Goal: Task Accomplishment & Management: Use online tool/utility

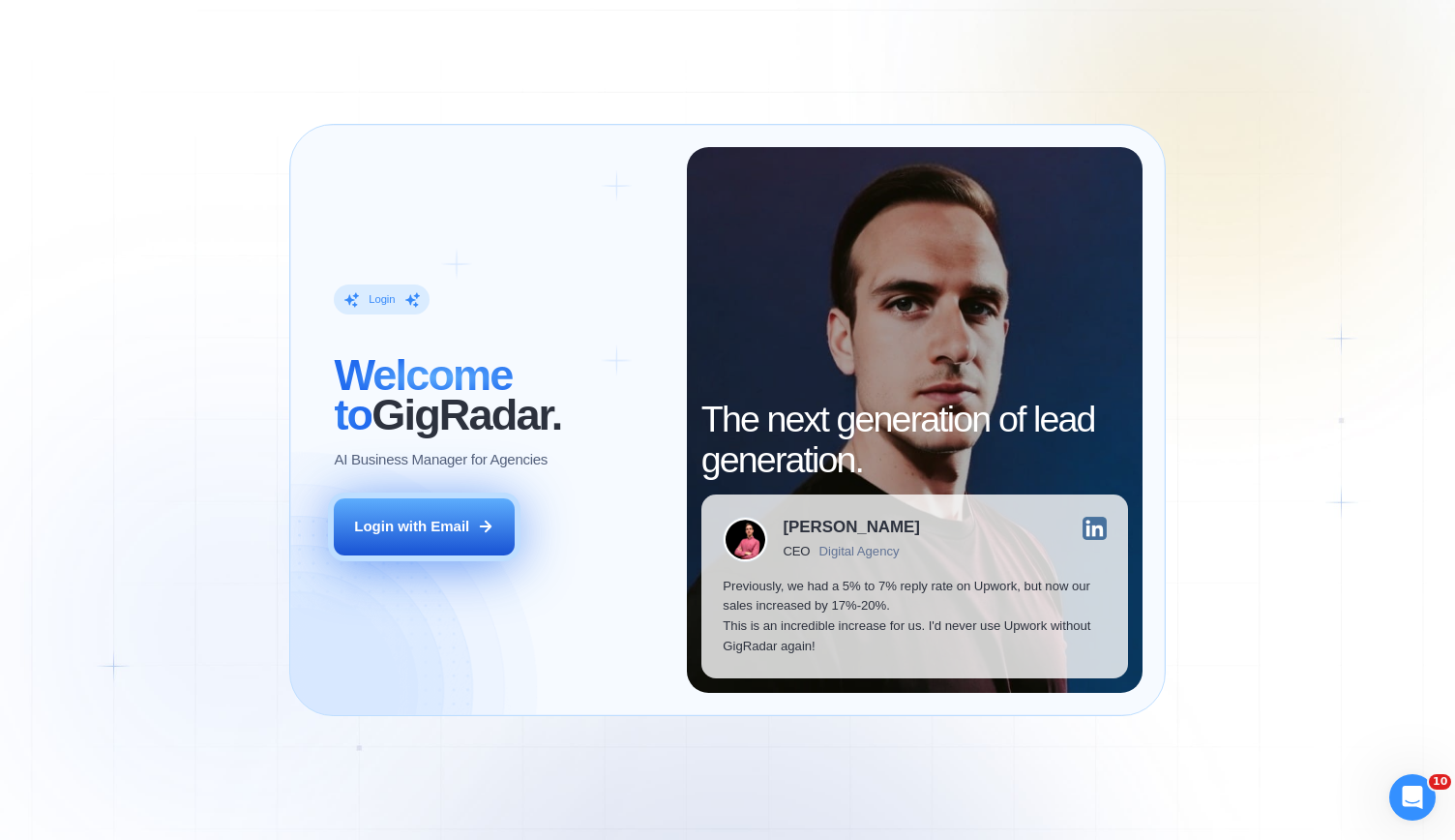
click at [409, 514] on button "Login with Email" at bounding box center [423, 526] width 180 height 56
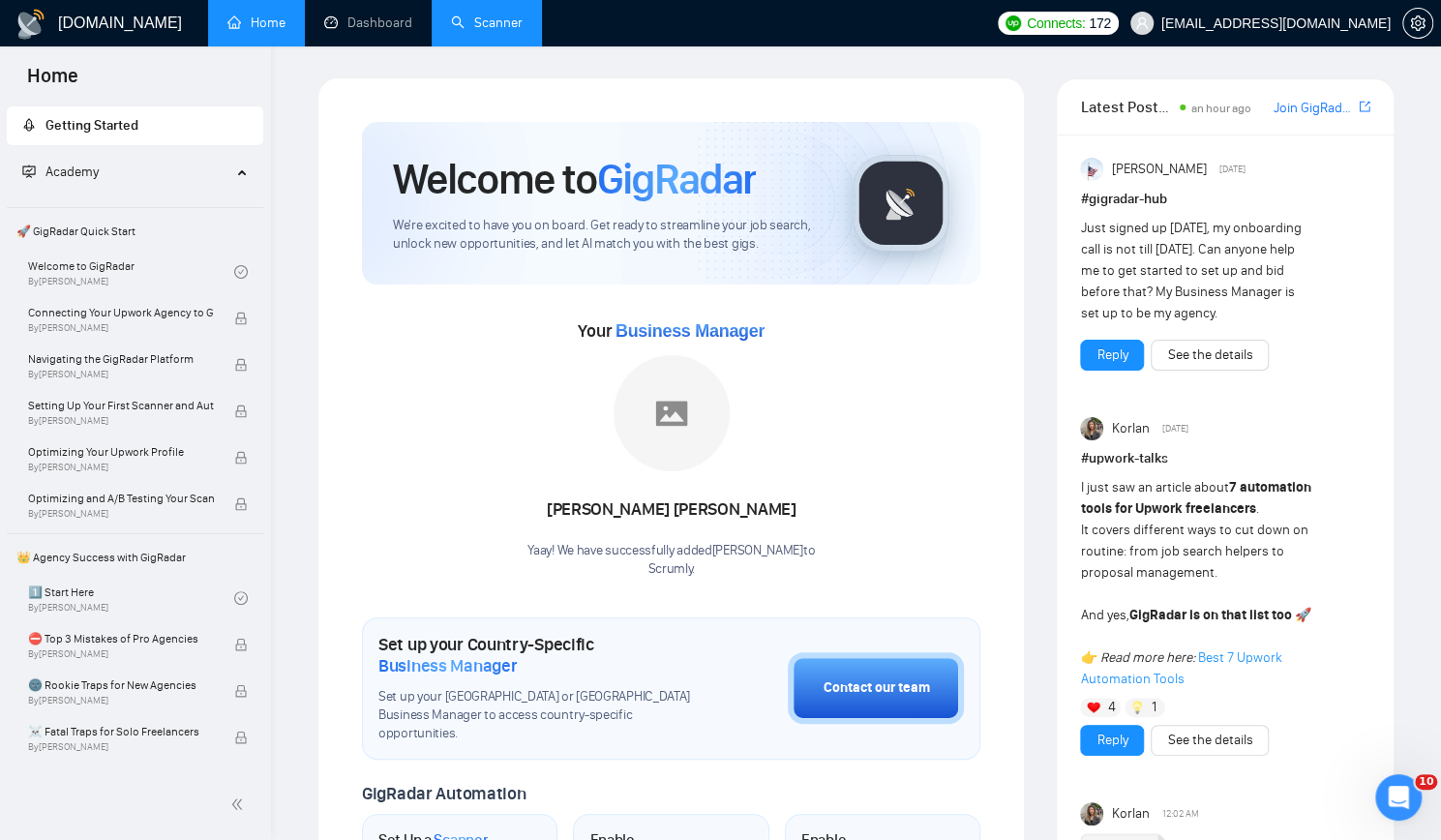
click at [480, 31] on link "Scanner" at bounding box center [487, 23] width 72 height 17
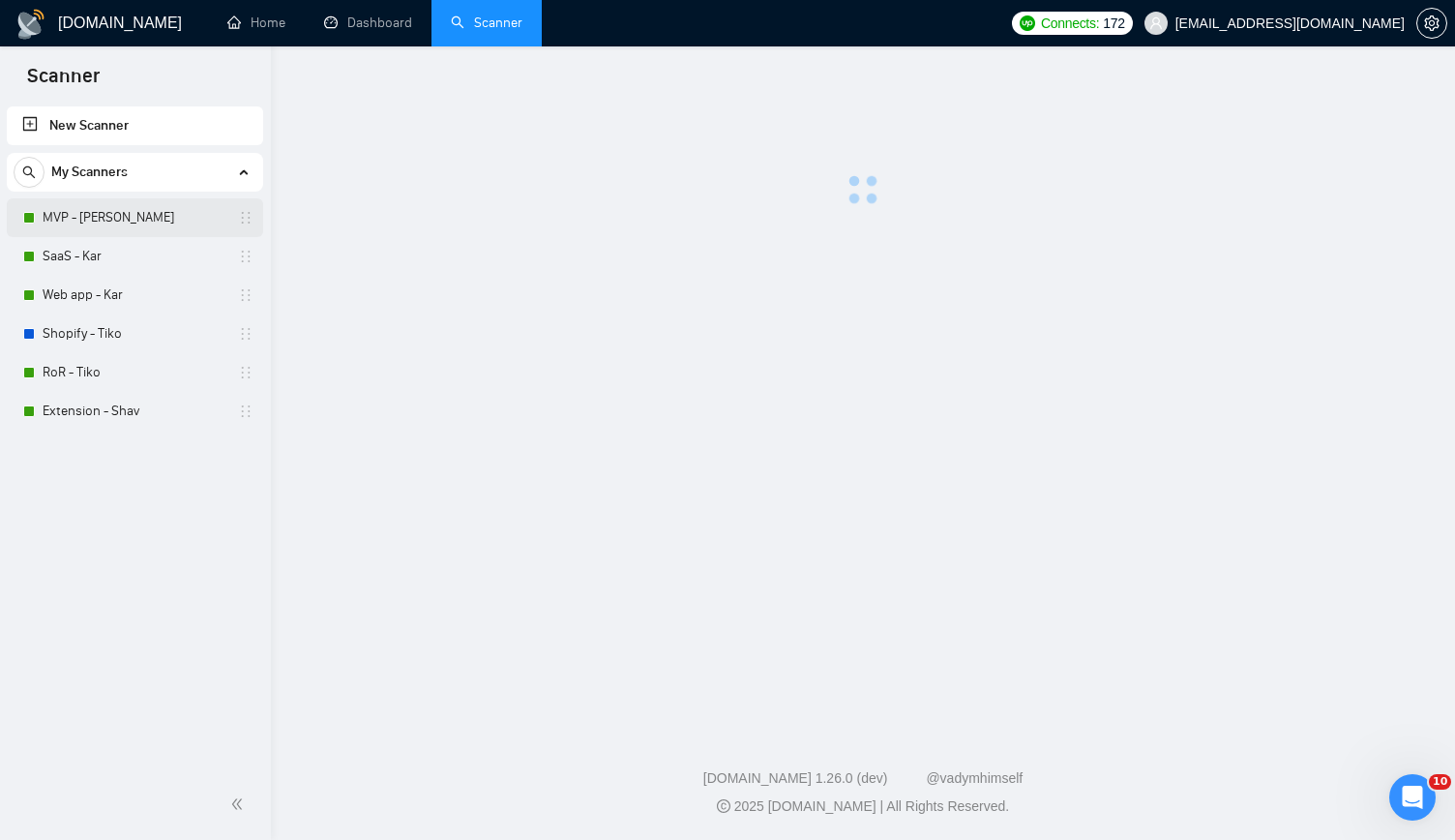
click at [141, 212] on link "MVP - [PERSON_NAME]" at bounding box center [134, 217] width 184 height 38
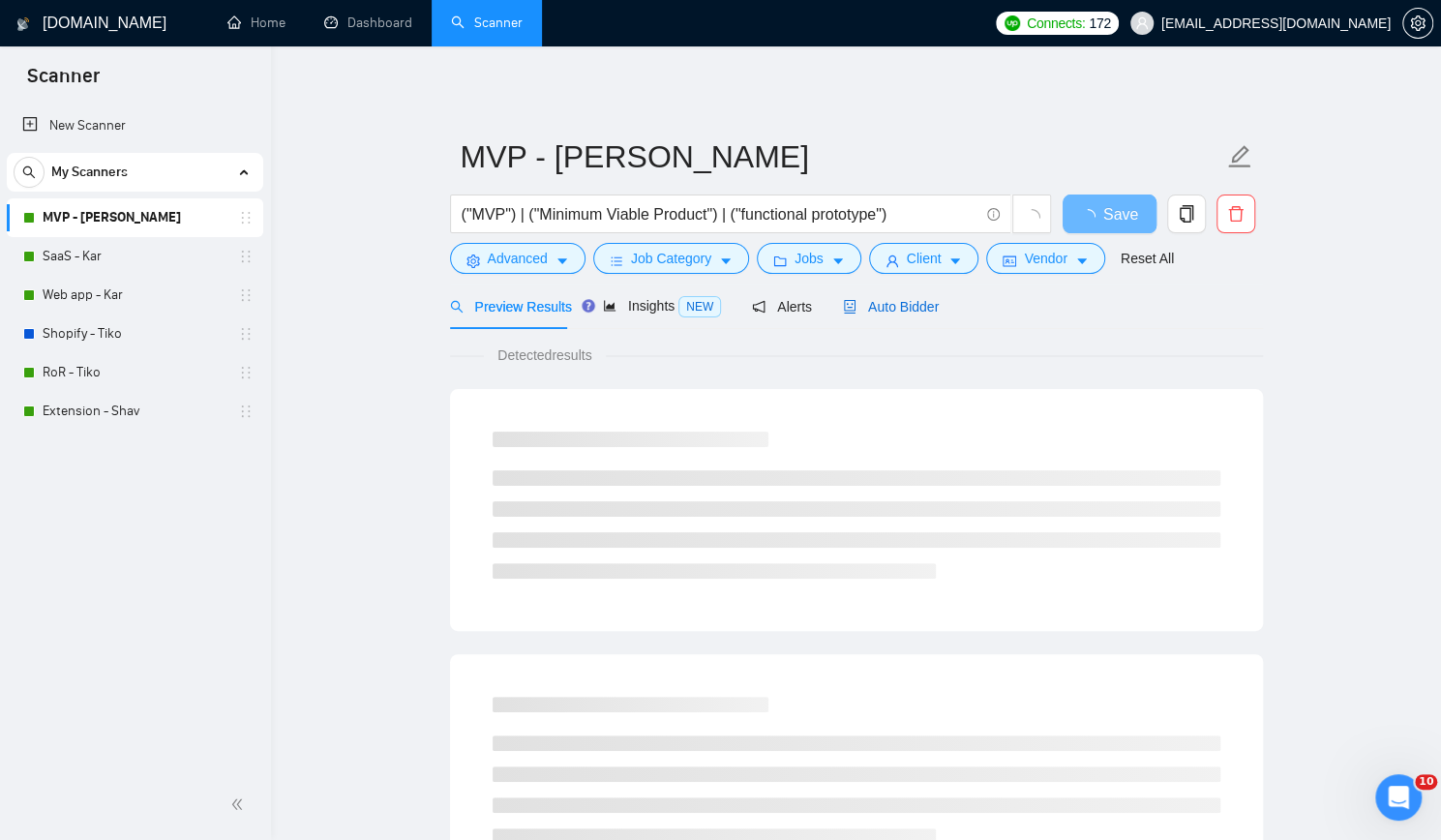
click at [913, 309] on span "Auto Bidder" at bounding box center [891, 307] width 95 height 16
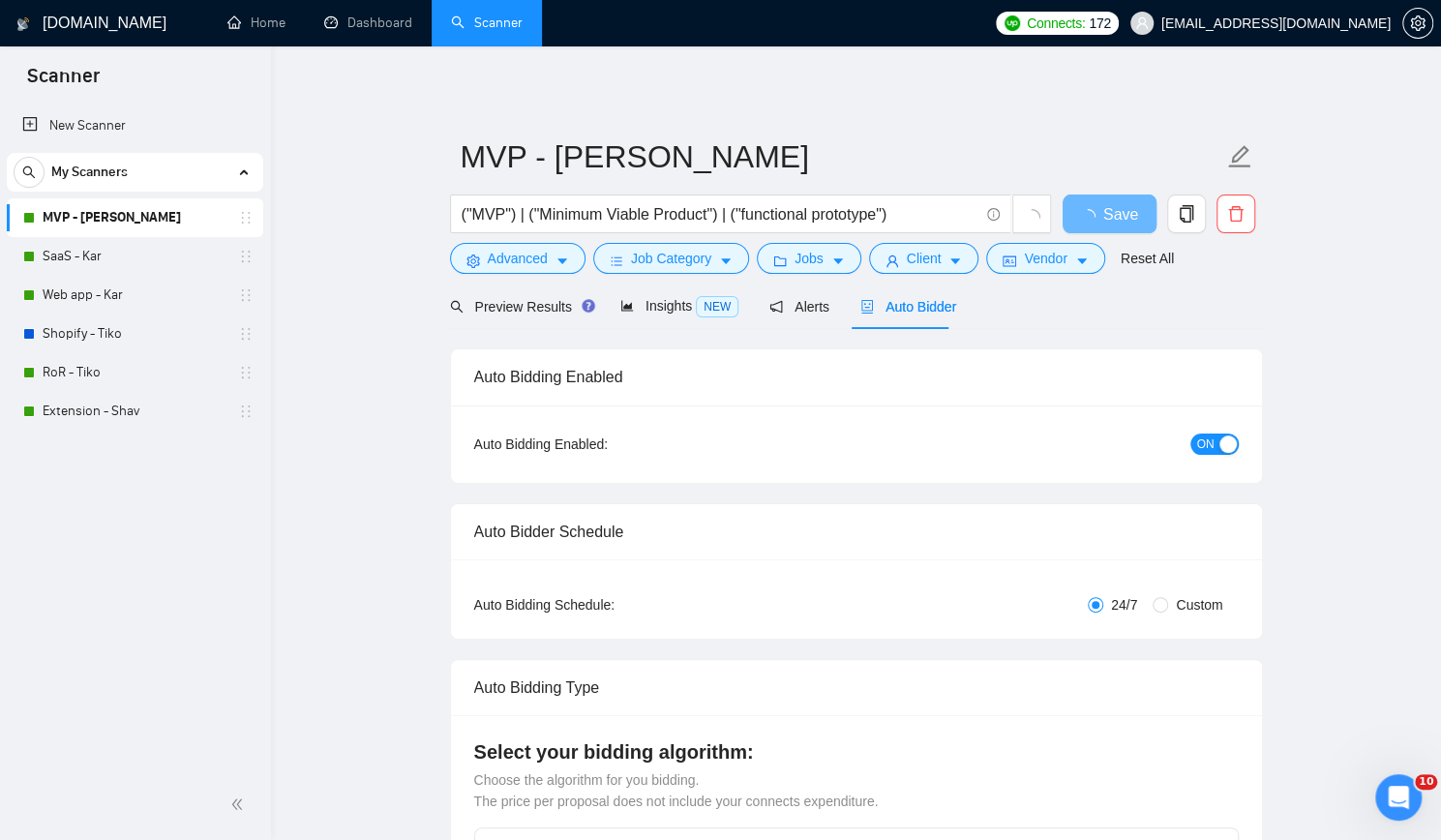
checkbox input "true"
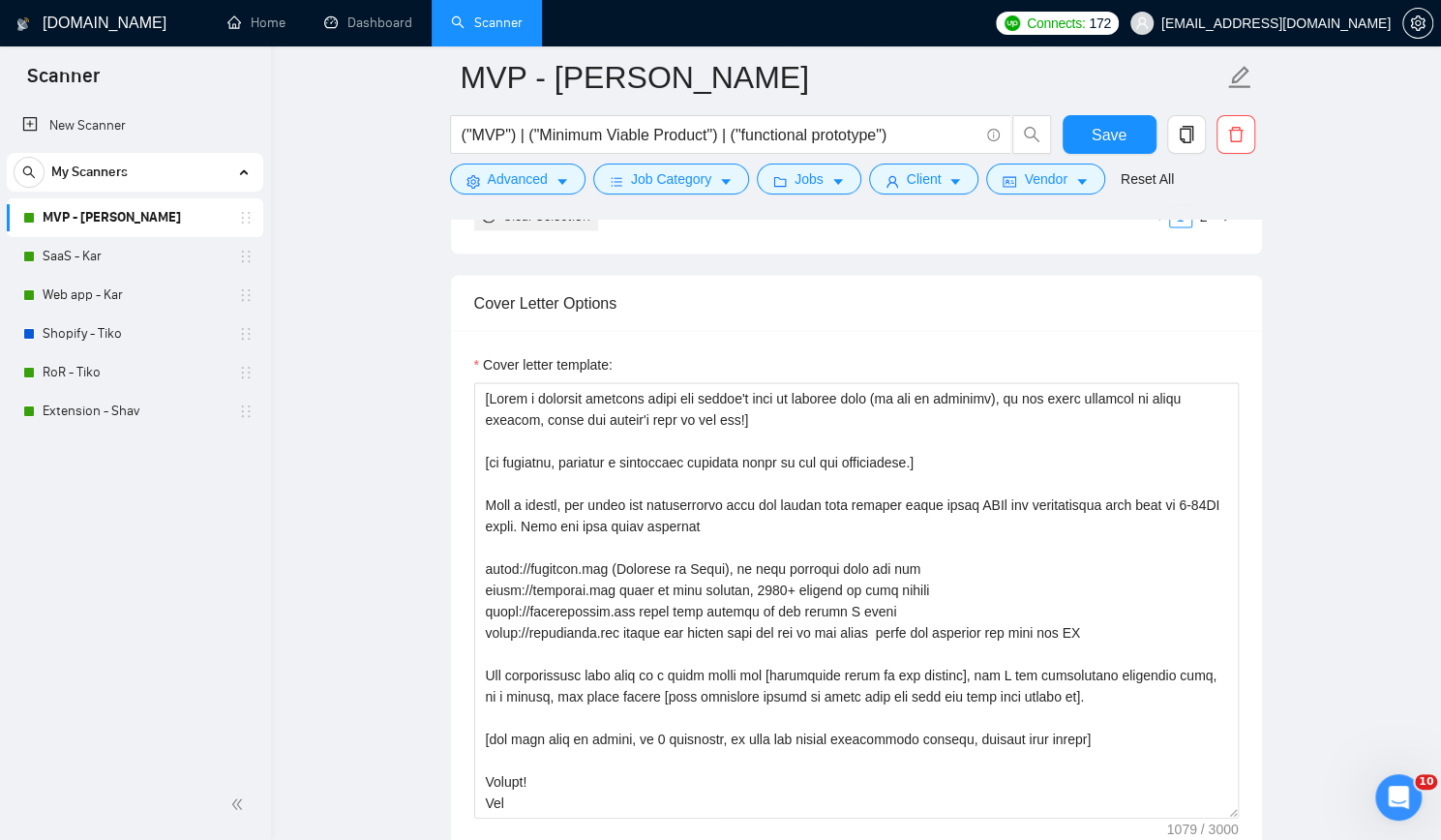
scroll to position [2225, 0]
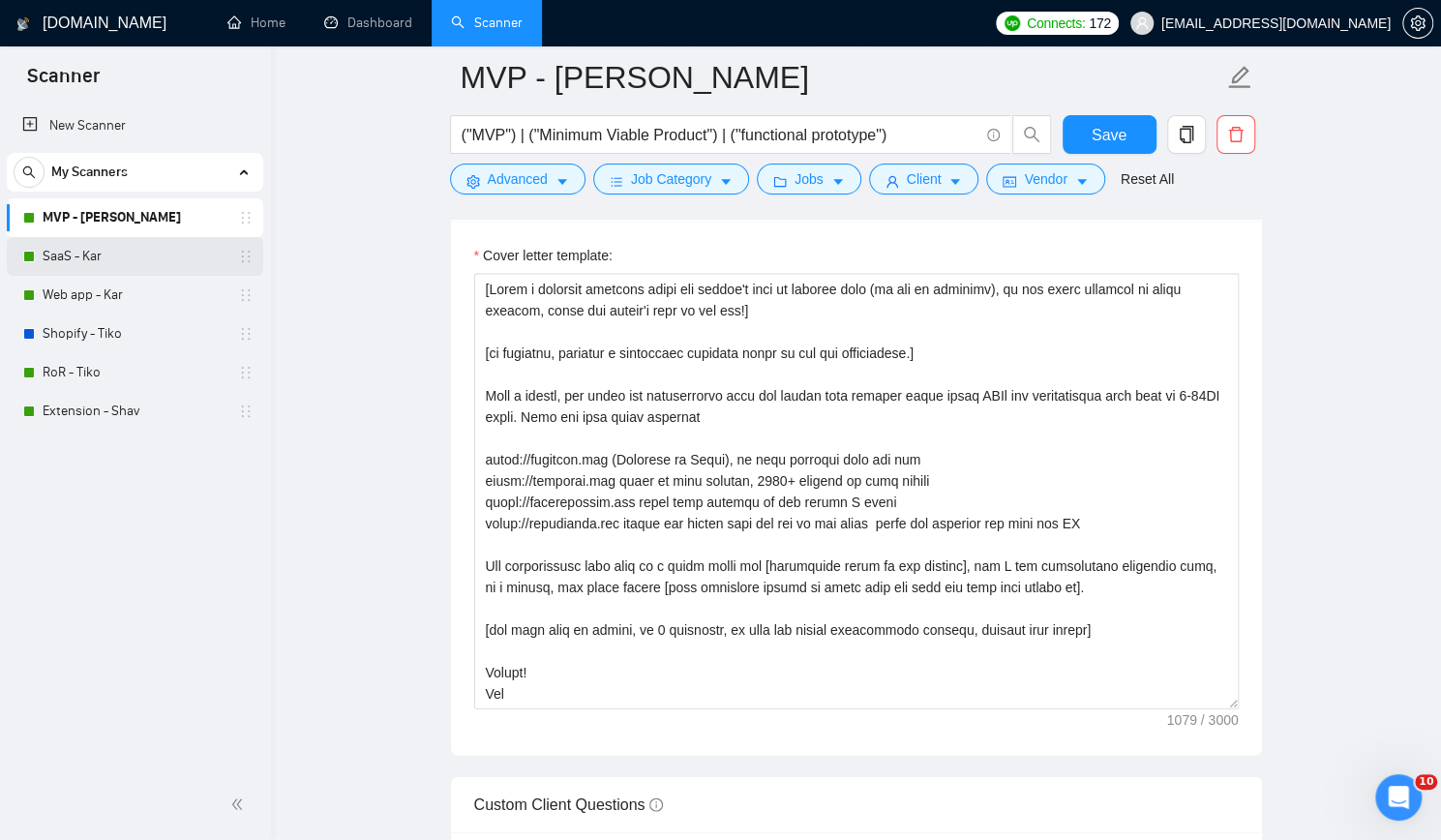
click at [89, 256] on link "SaaS - Kar" at bounding box center [134, 255] width 184 height 38
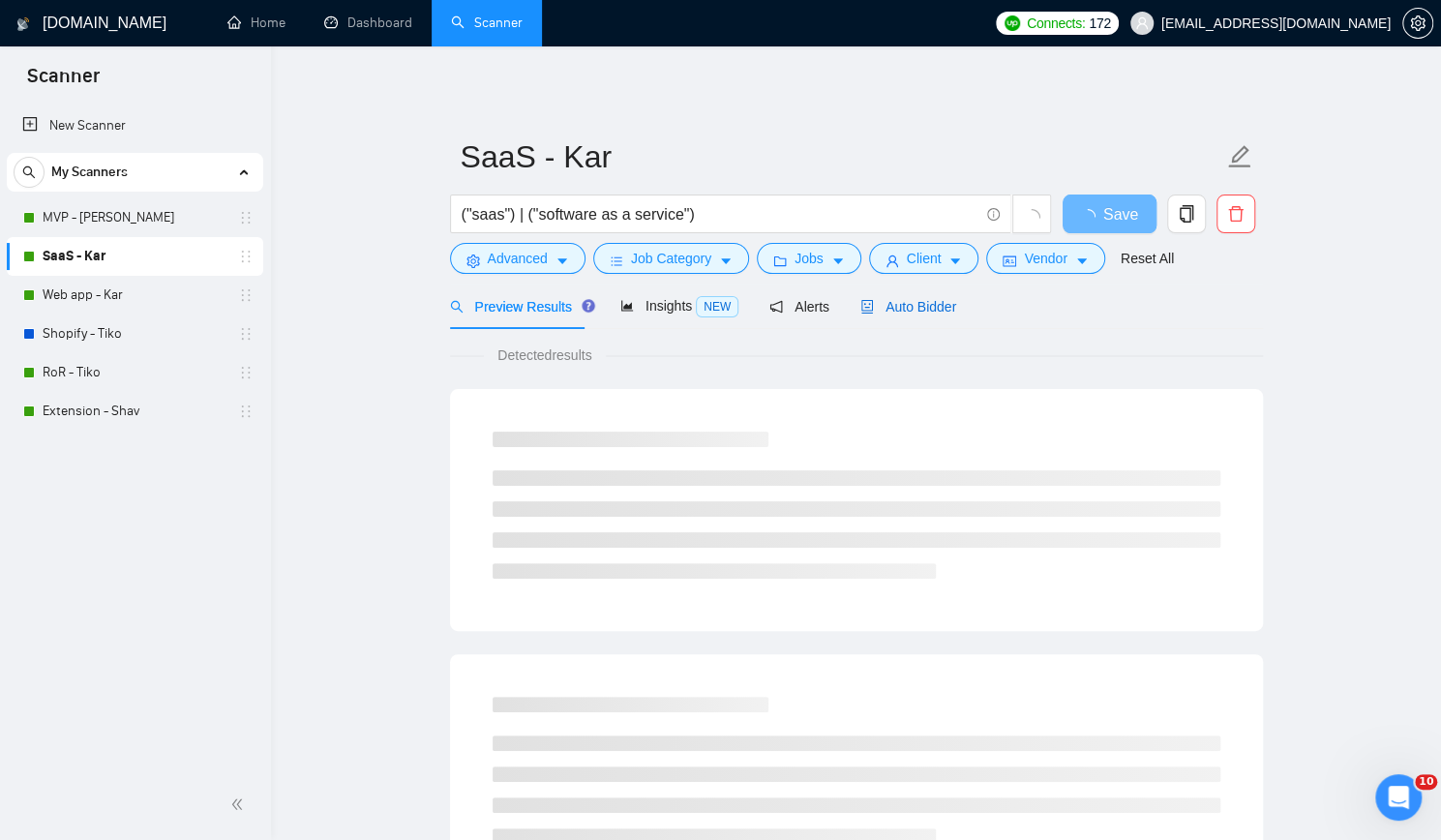
click at [903, 300] on span "Auto Bidder" at bounding box center [907, 307] width 95 height 16
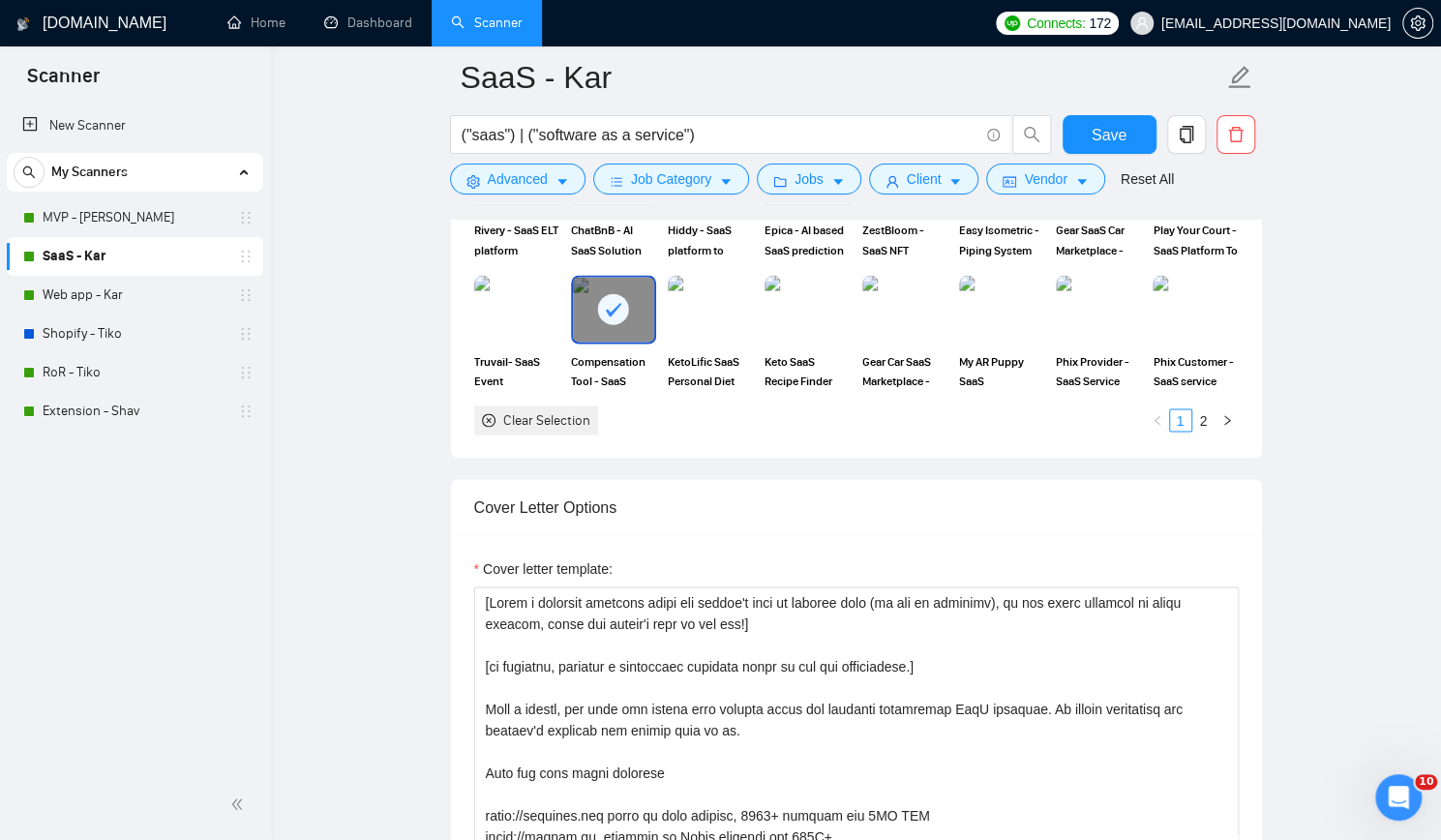
scroll to position [2032, 0]
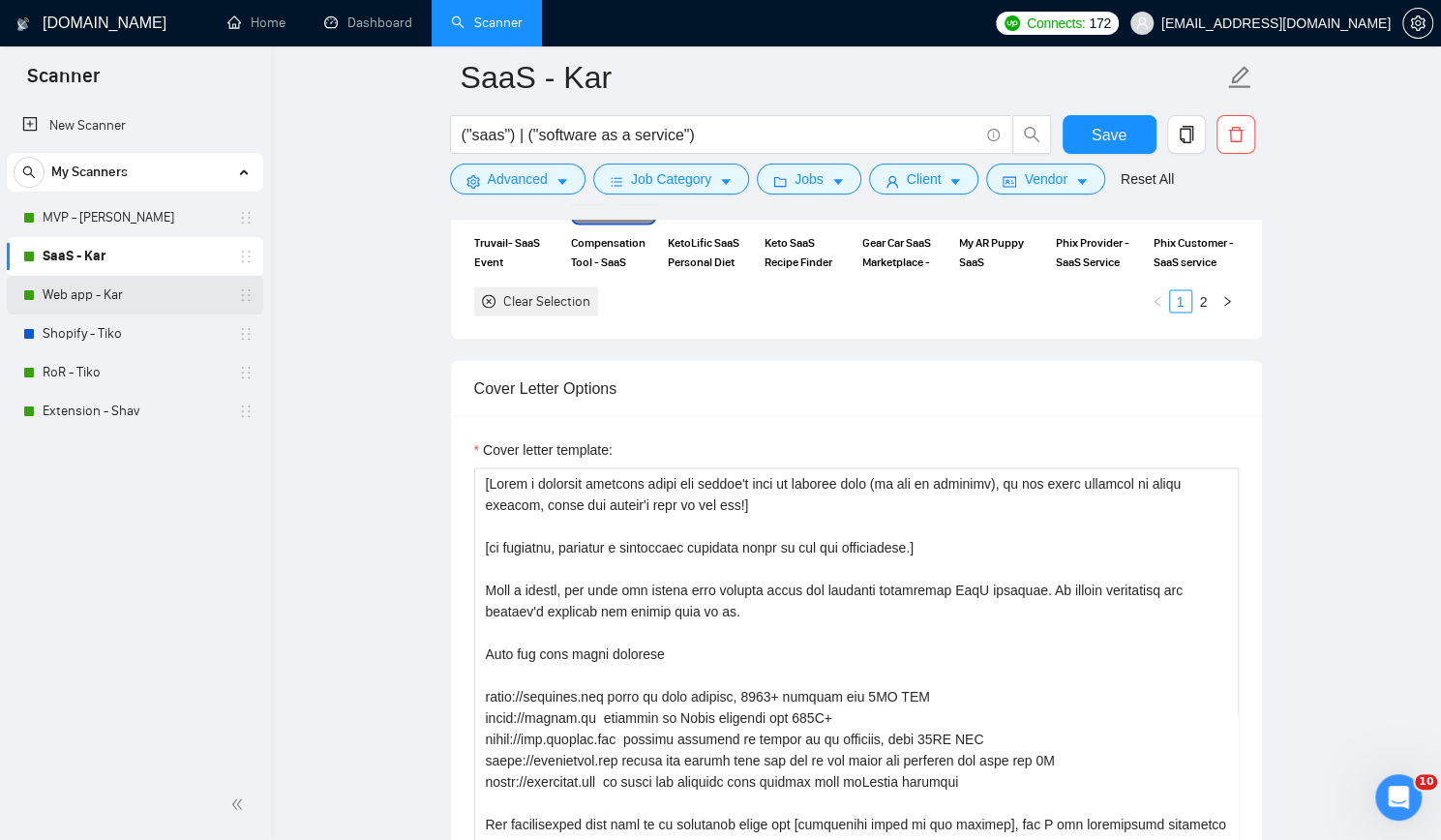
click at [82, 305] on link "Web app - Kar" at bounding box center [134, 295] width 184 height 38
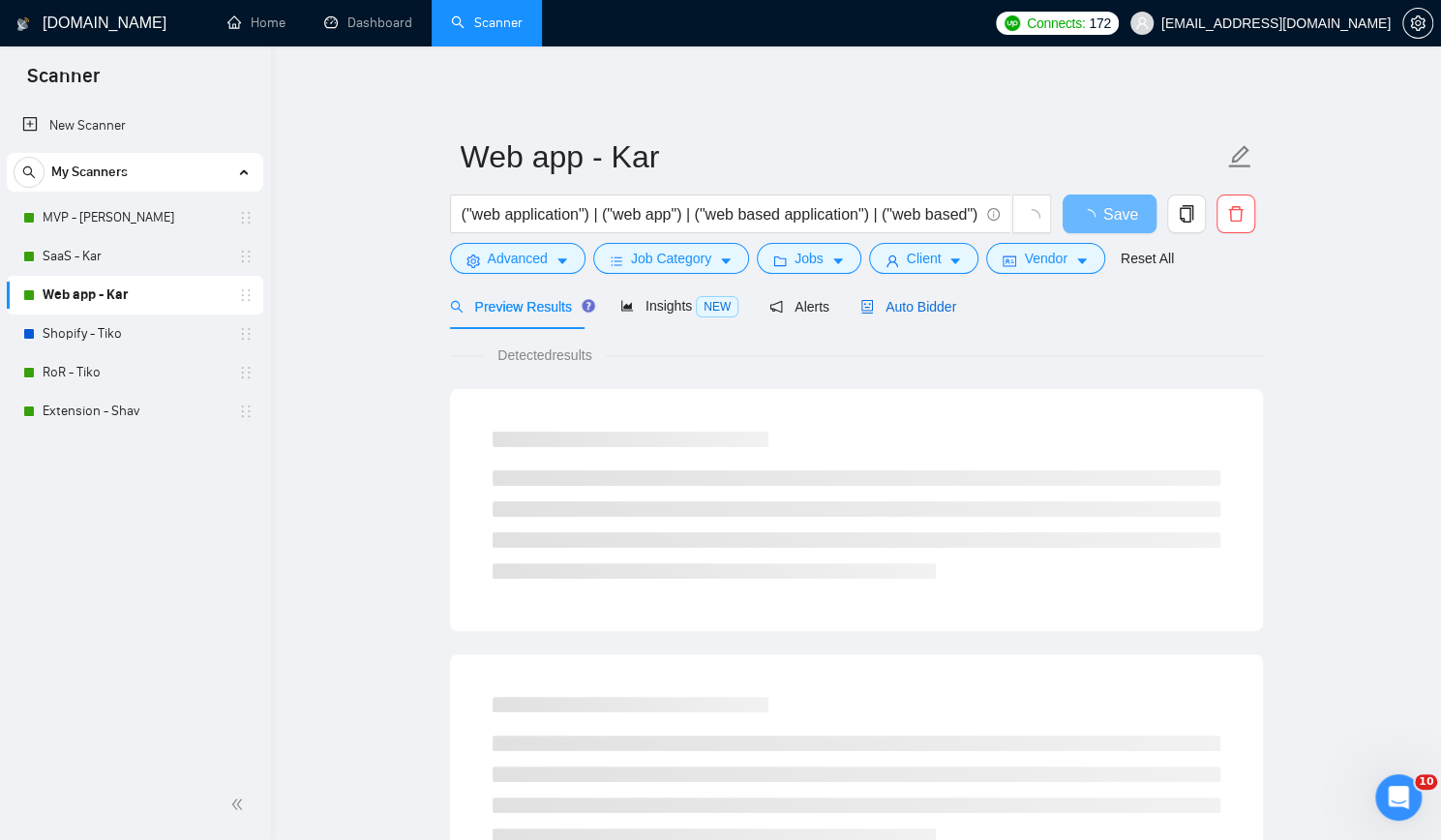
click at [911, 303] on span "Auto Bidder" at bounding box center [907, 307] width 95 height 16
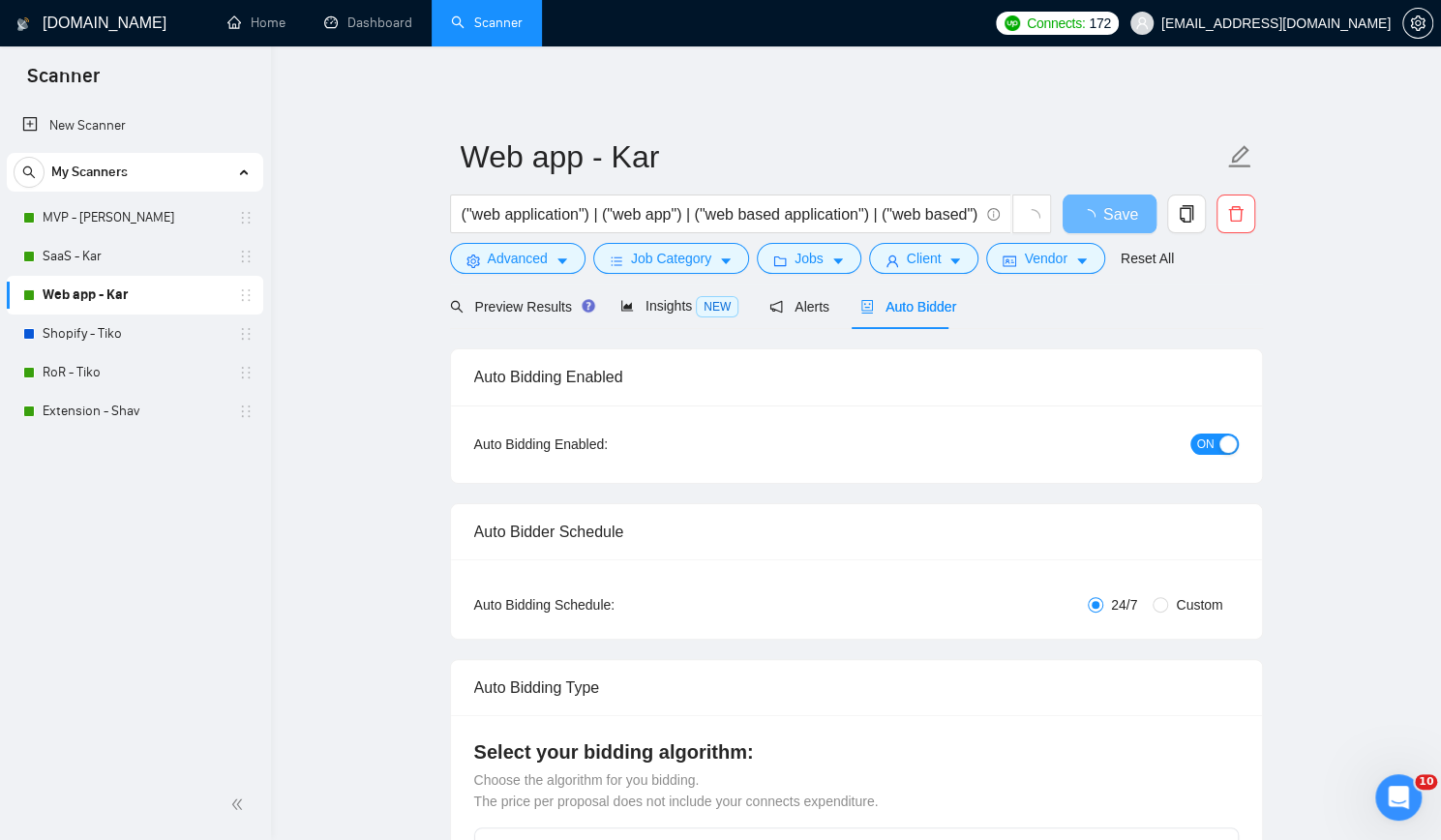
checkbox input "true"
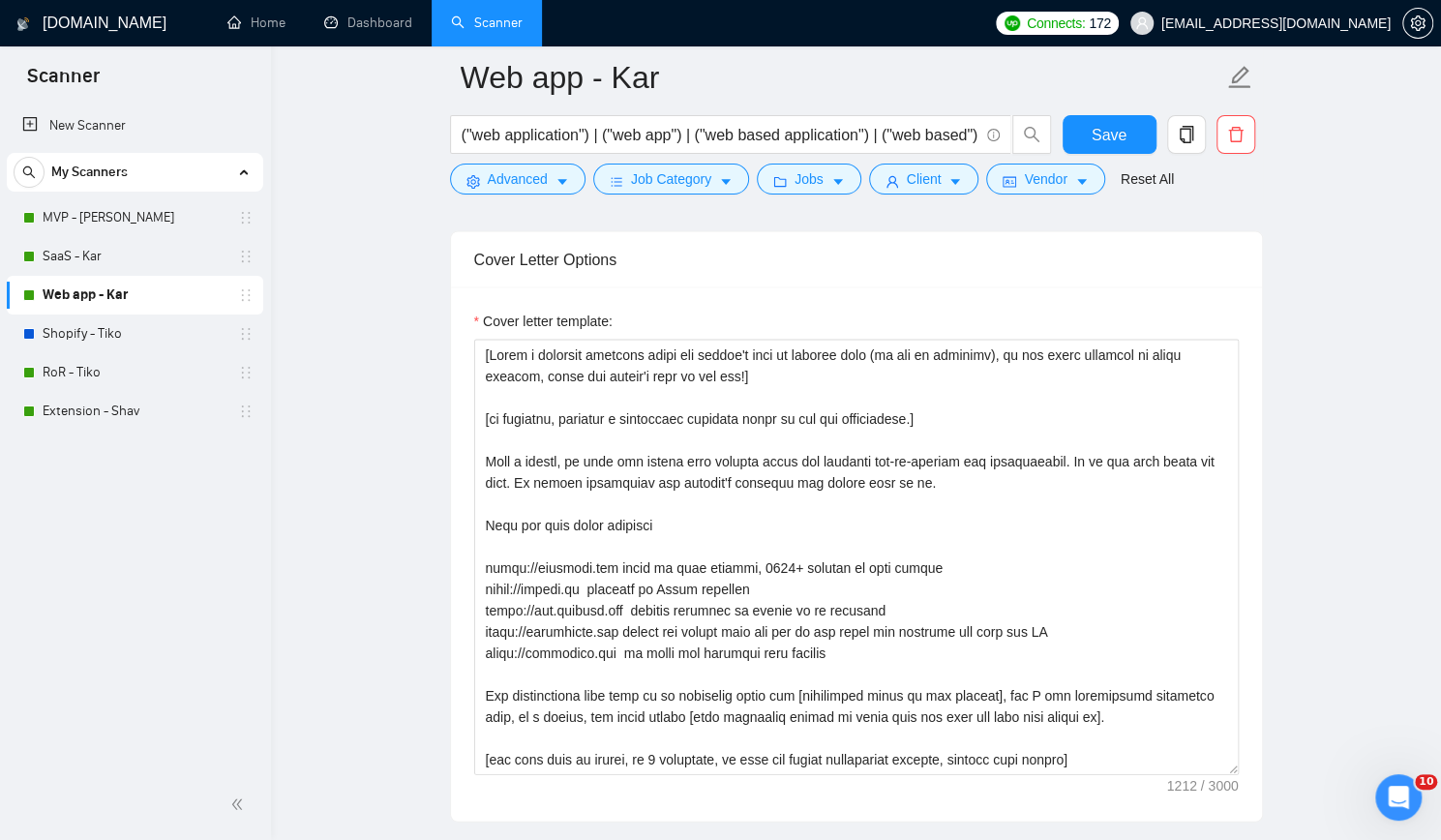
scroll to position [2225, 0]
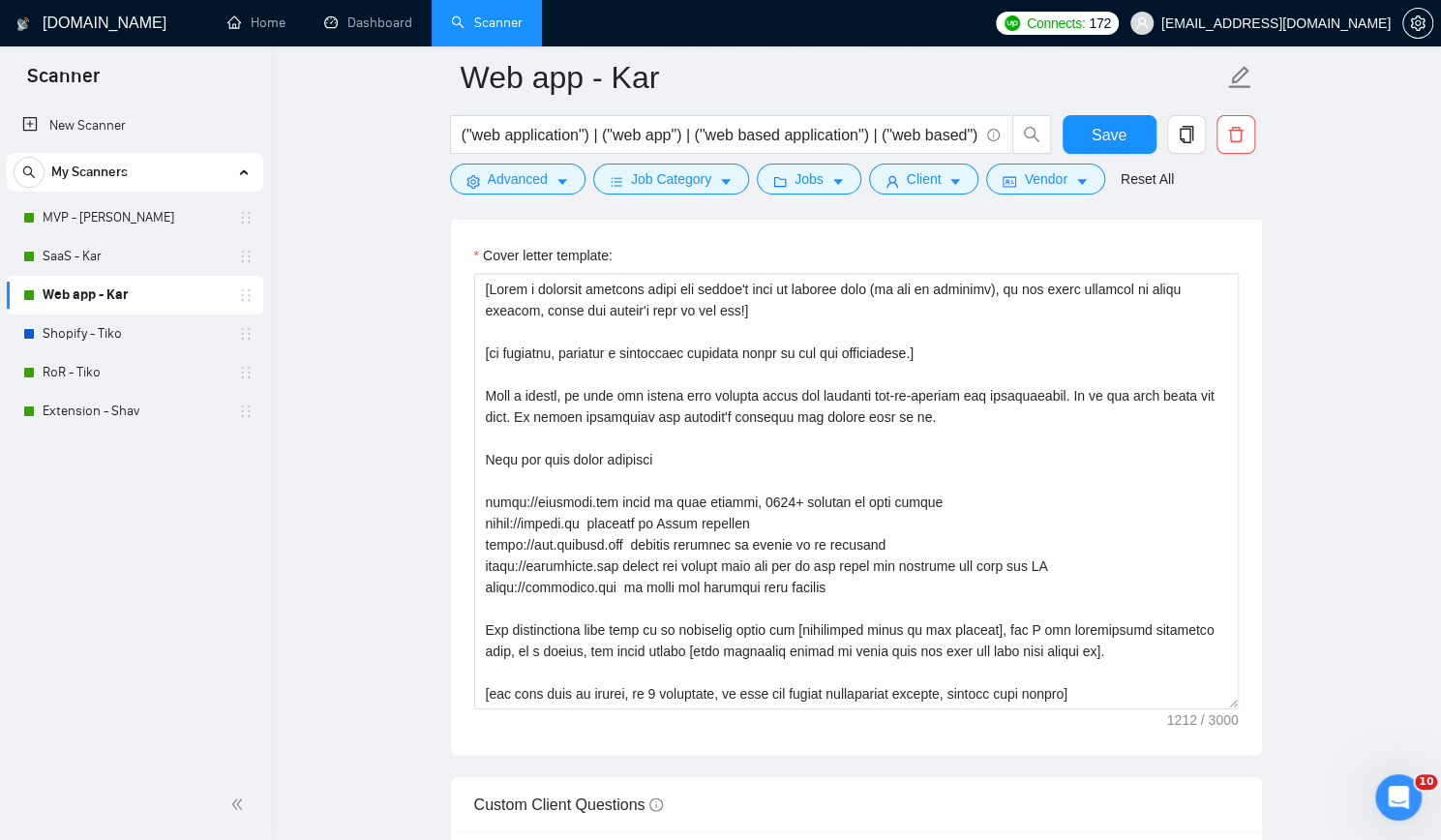
click at [104, 371] on link "RoR - Tiko" at bounding box center [134, 371] width 184 height 38
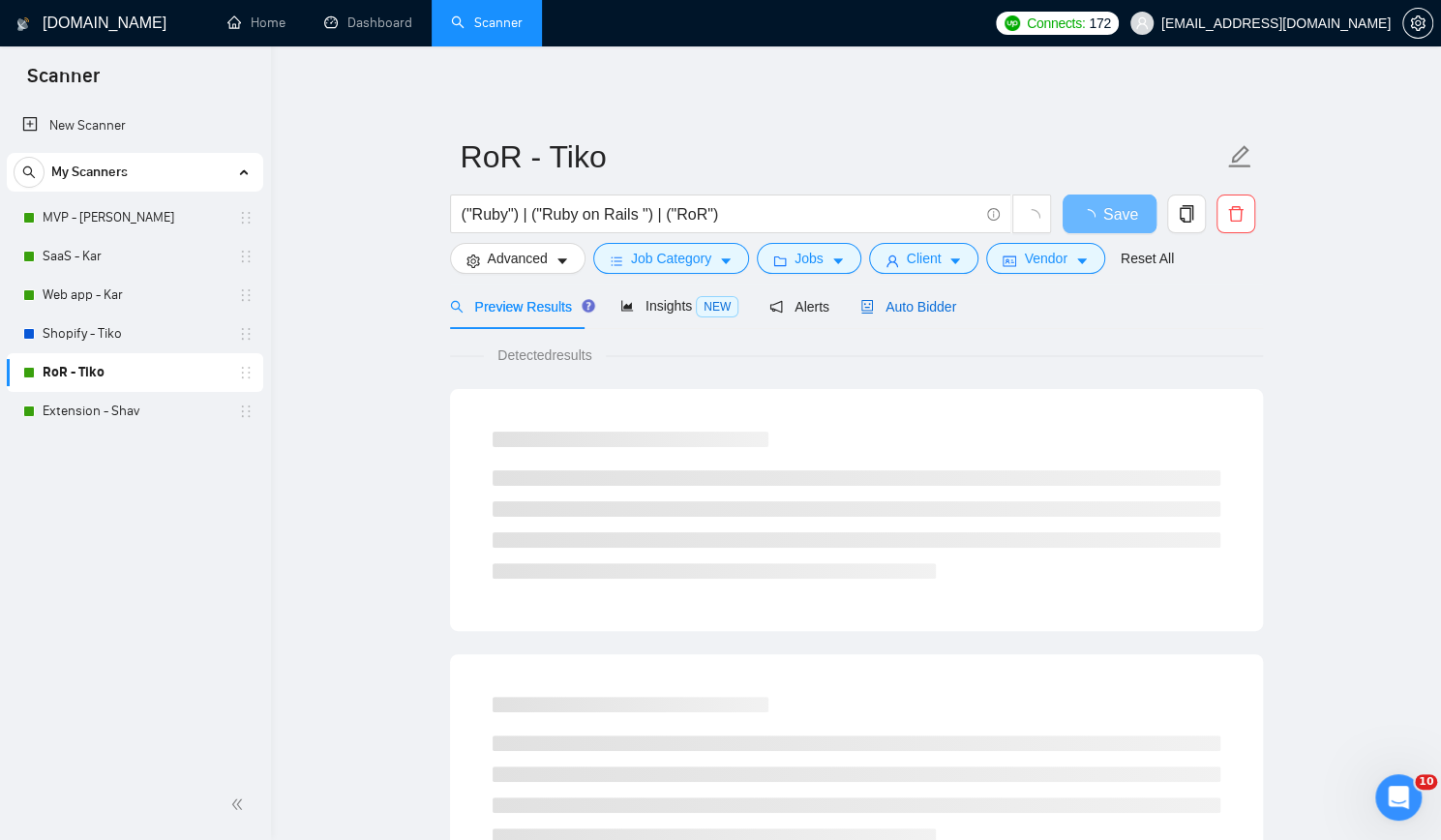
click at [931, 301] on span "Auto Bidder" at bounding box center [907, 307] width 95 height 16
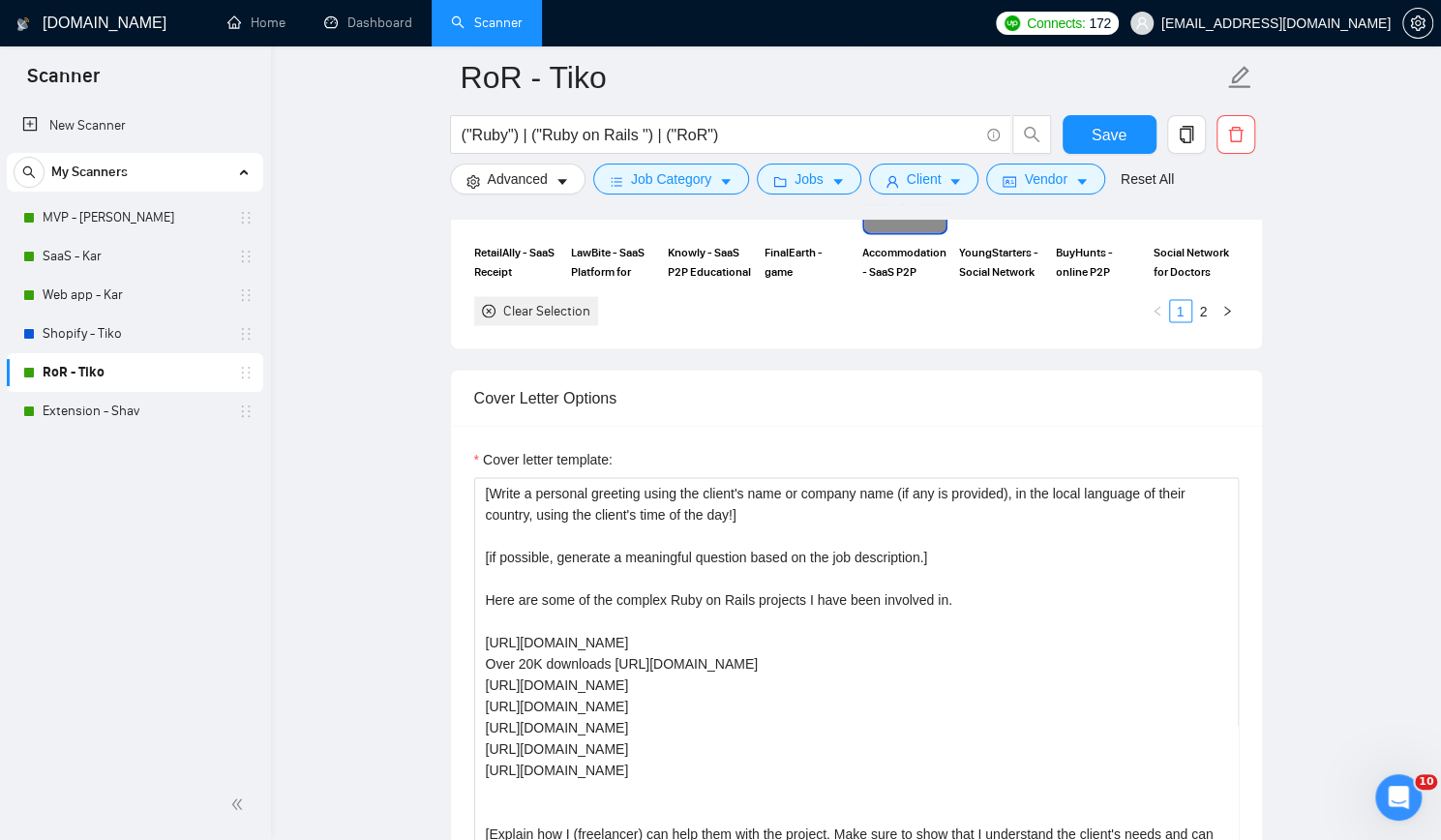
scroll to position [2032, 0]
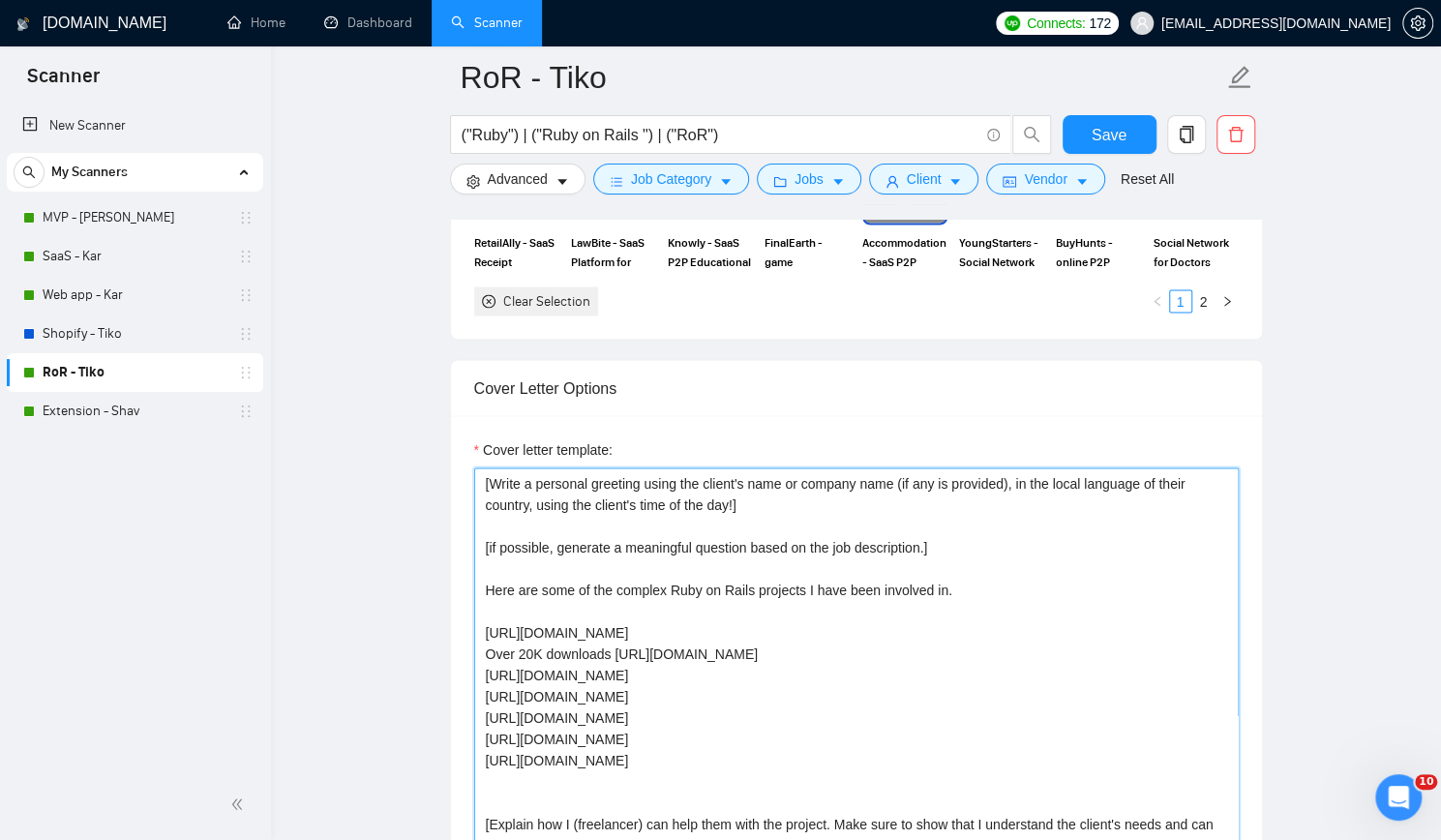
click at [648, 620] on textarea "[Write a personal greeting using the client's name or company name (if any is p…" at bounding box center [857, 685] width 765 height 435
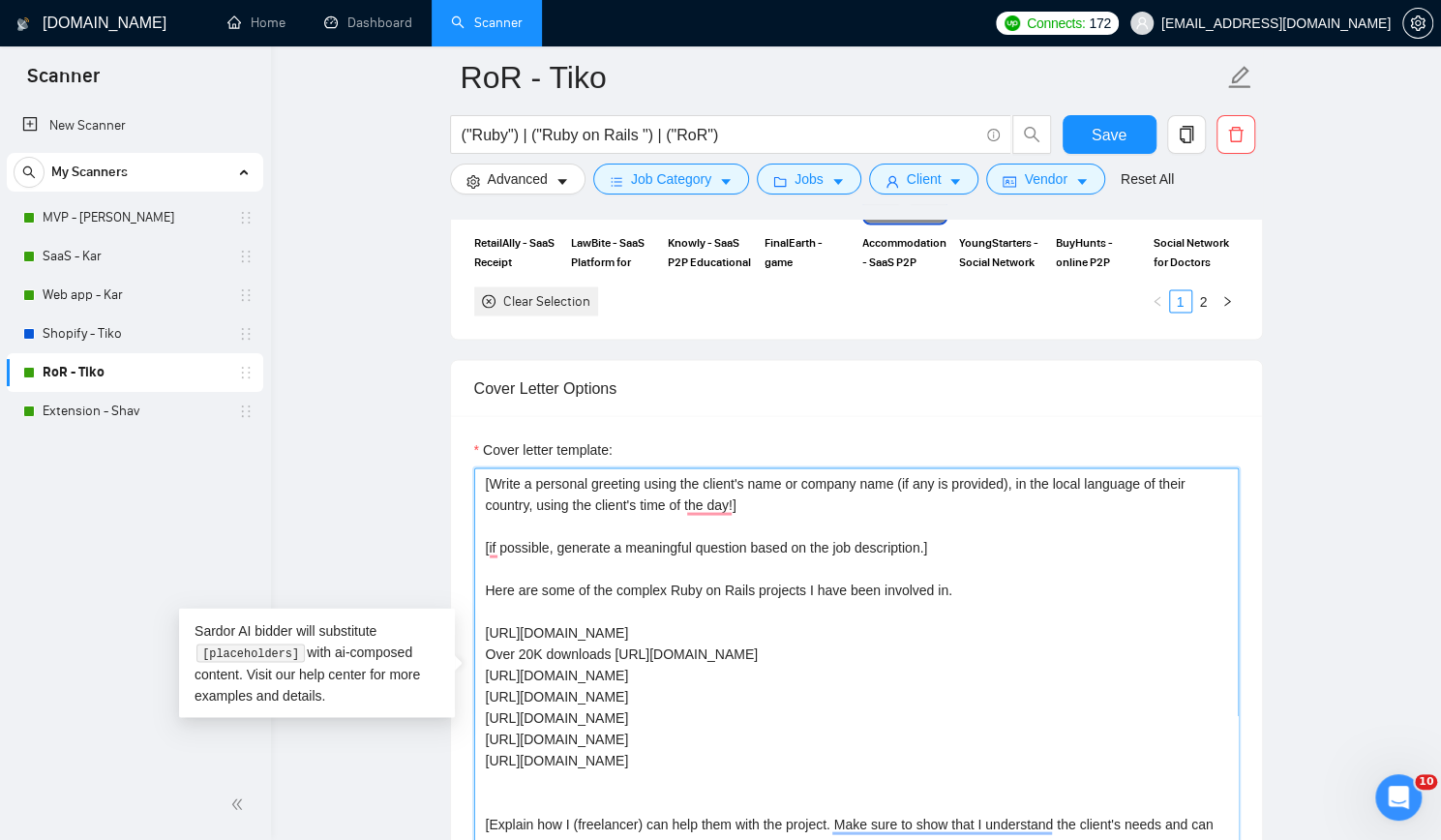
paste textarea "Regroup provides mass communication solutions to organizations and institutions."
click at [669, 624] on textarea "[Write a personal greeting using the client's name or company name (if any is p…" at bounding box center [857, 685] width 765 height 435
click at [702, 656] on textarea "[Write a personal greeting using the client's name or company name (if any is p…" at bounding box center [857, 685] width 765 height 435
paste textarea "Shipment Process Optimization tool"
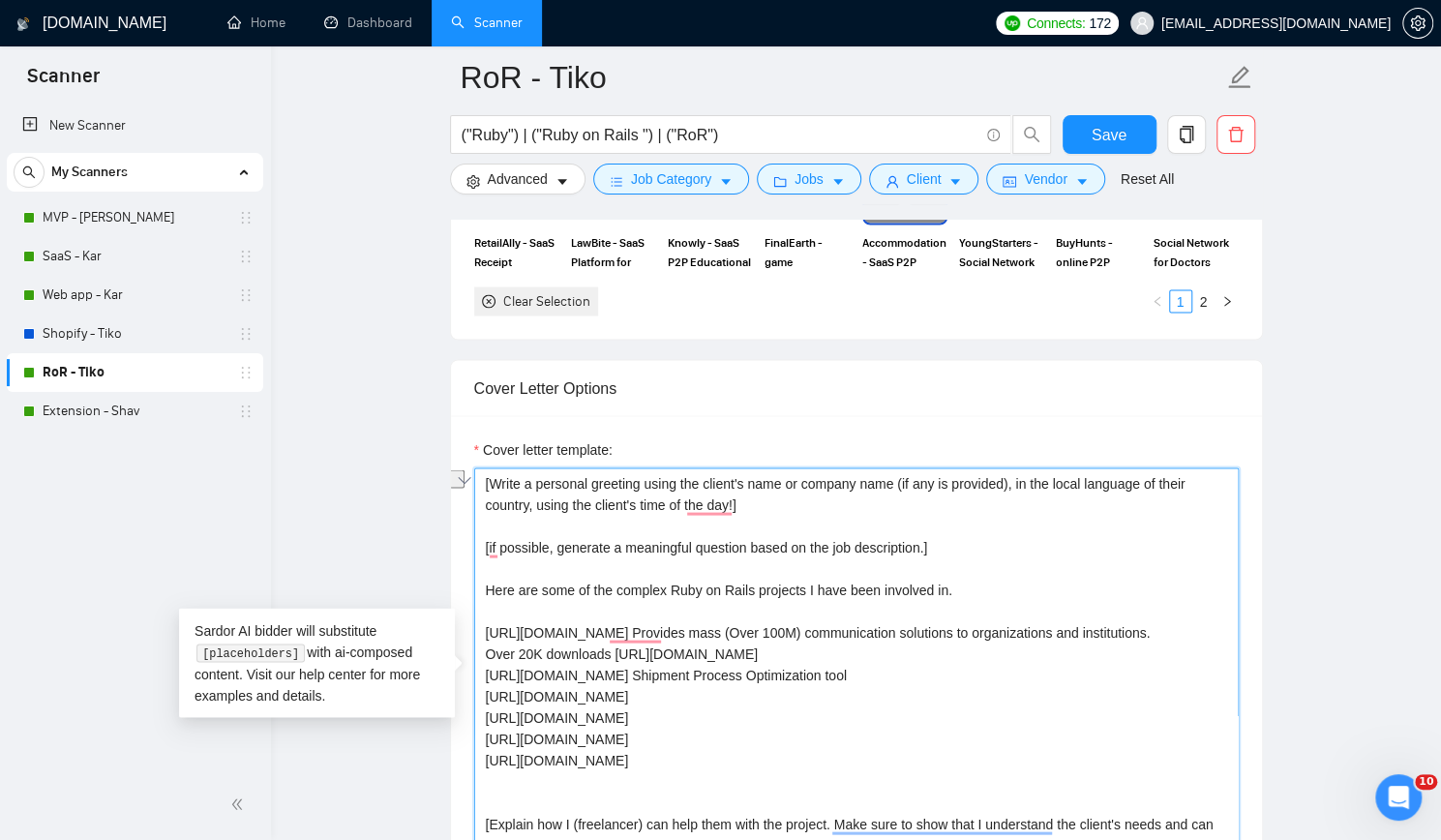
paste textarea "for Amazon sellers"
click at [760, 694] on textarea "[Write a personal greeting using the client's name or company name (if any is p…" at bounding box center [857, 685] width 765 height 435
paste textarea "AI analyzes Amazon product reviews to help merchants showcase insights and driv…"
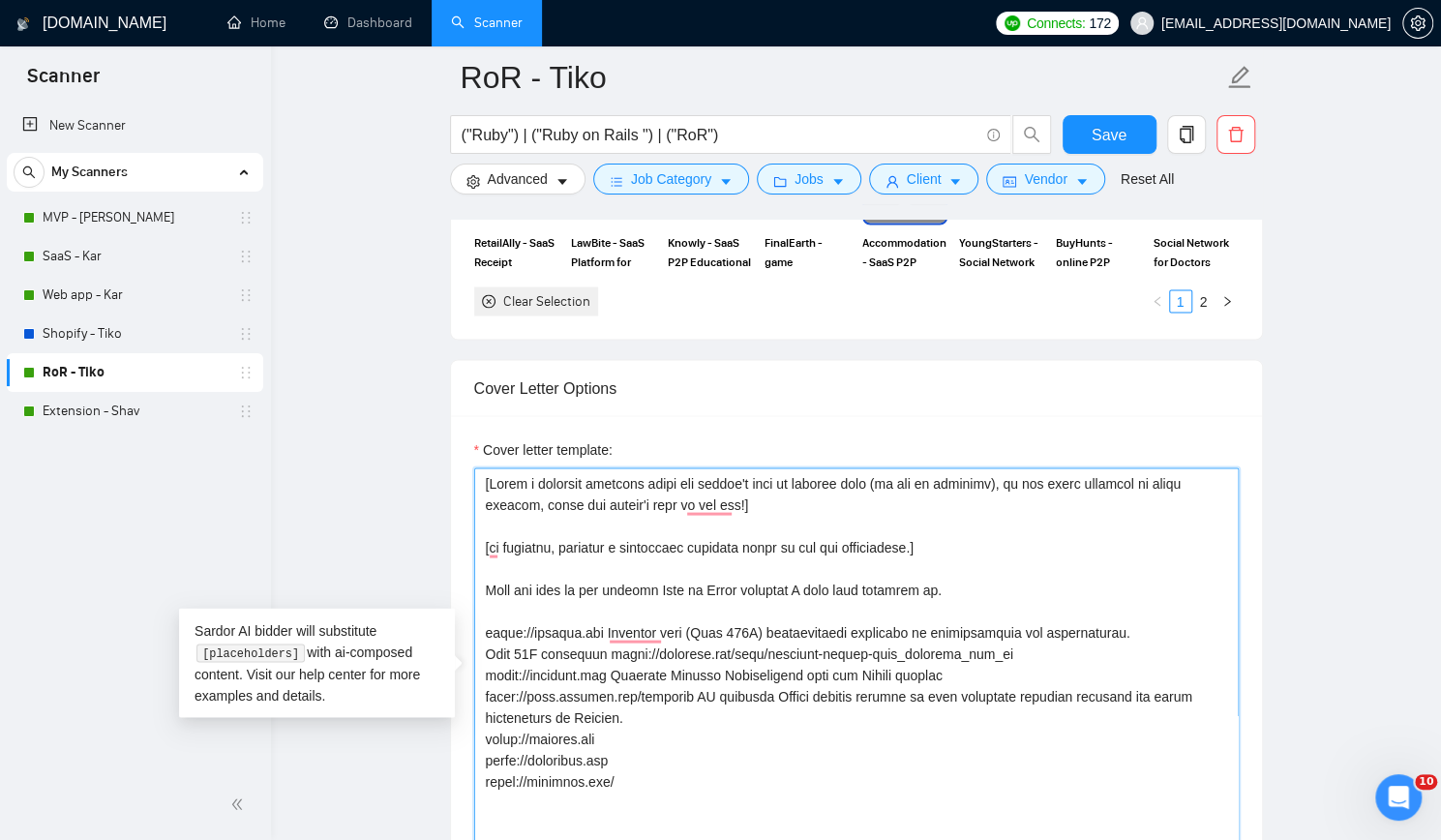
click at [910, 680] on textarea "Cover letter template:" at bounding box center [857, 685] width 765 height 435
click at [743, 715] on textarea "Cover letter template:" at bounding box center [857, 685] width 765 height 435
click at [700, 729] on textarea "Cover letter template:" at bounding box center [857, 685] width 765 height 435
paste textarea "AI-Powered Solution for Optimizing Airbnb Host Communication"
click at [674, 751] on textarea "Cover letter template:" at bounding box center [857, 685] width 765 height 435
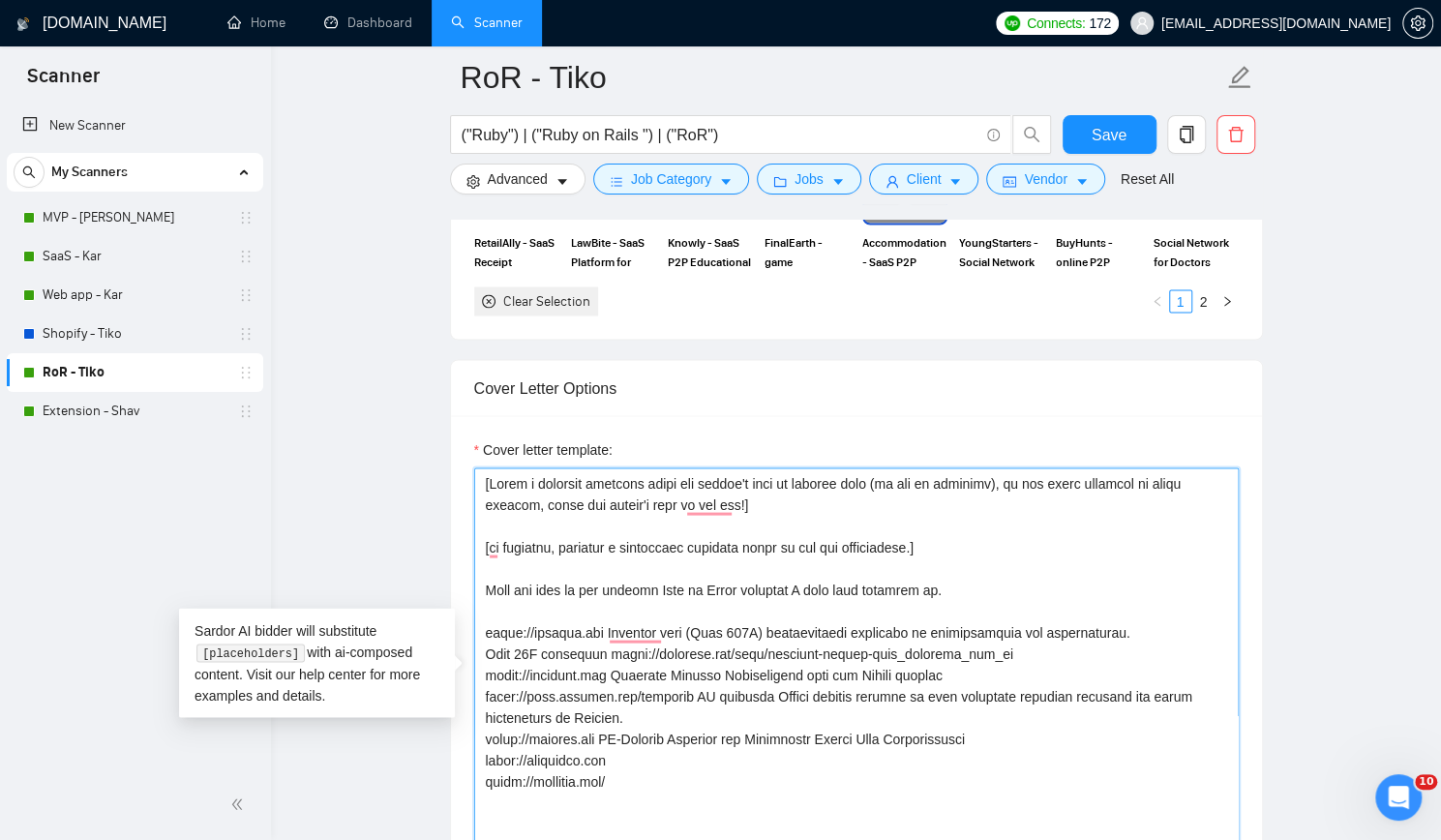
paste textarea "SaaS for photographers and videographers."
click at [665, 780] on textarea "Cover letter template:" at bounding box center [857, 685] width 765 height 435
click at [662, 781] on textarea "Cover letter template:" at bounding box center [857, 685] width 765 height 435
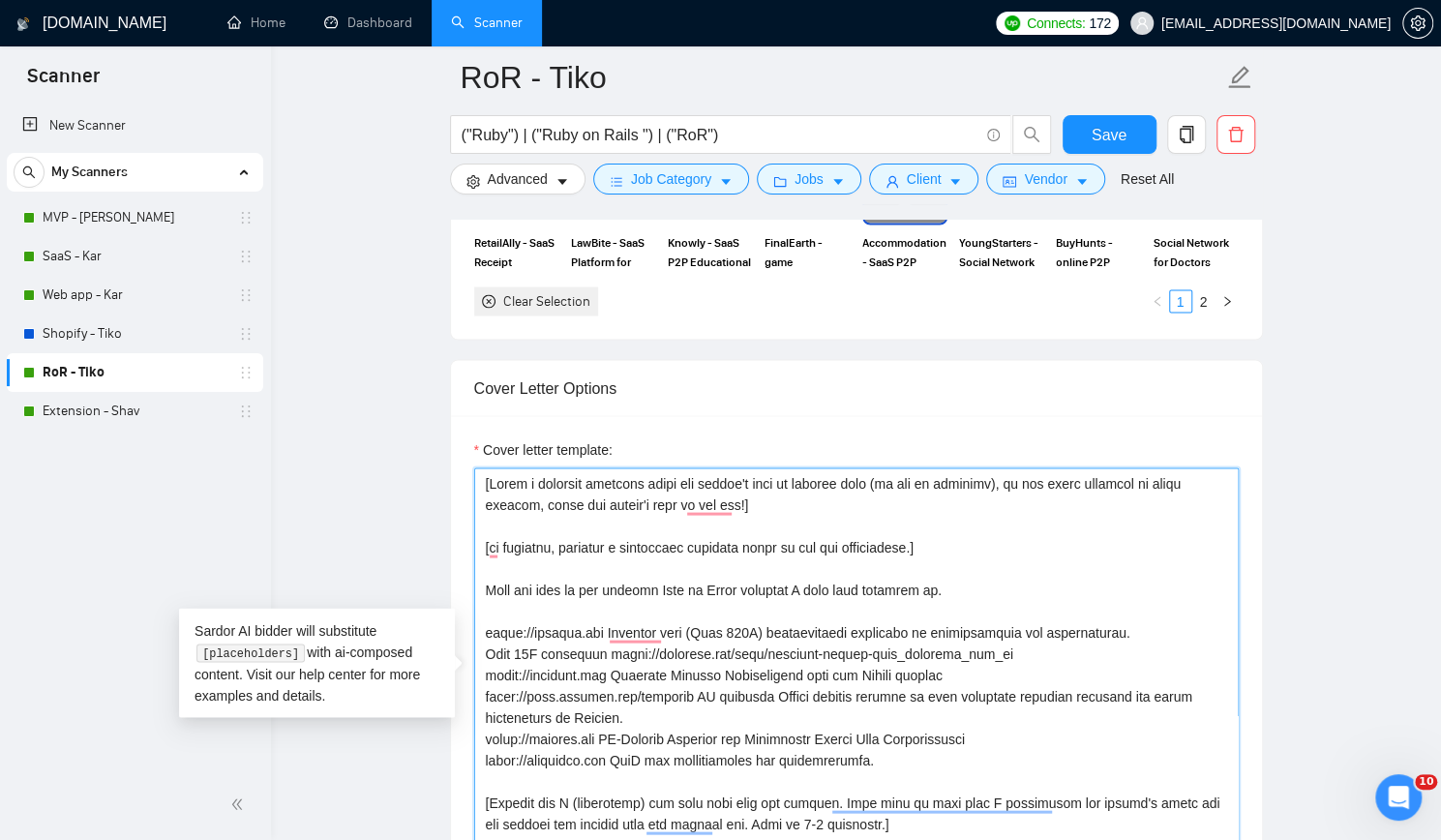
click at [709, 730] on textarea "Cover letter template:" at bounding box center [857, 685] width 765 height 435
click at [741, 727] on textarea "Cover letter template:" at bounding box center [857, 685] width 765 height 435
click at [685, 618] on textarea "Cover letter template:" at bounding box center [857, 685] width 765 height 435
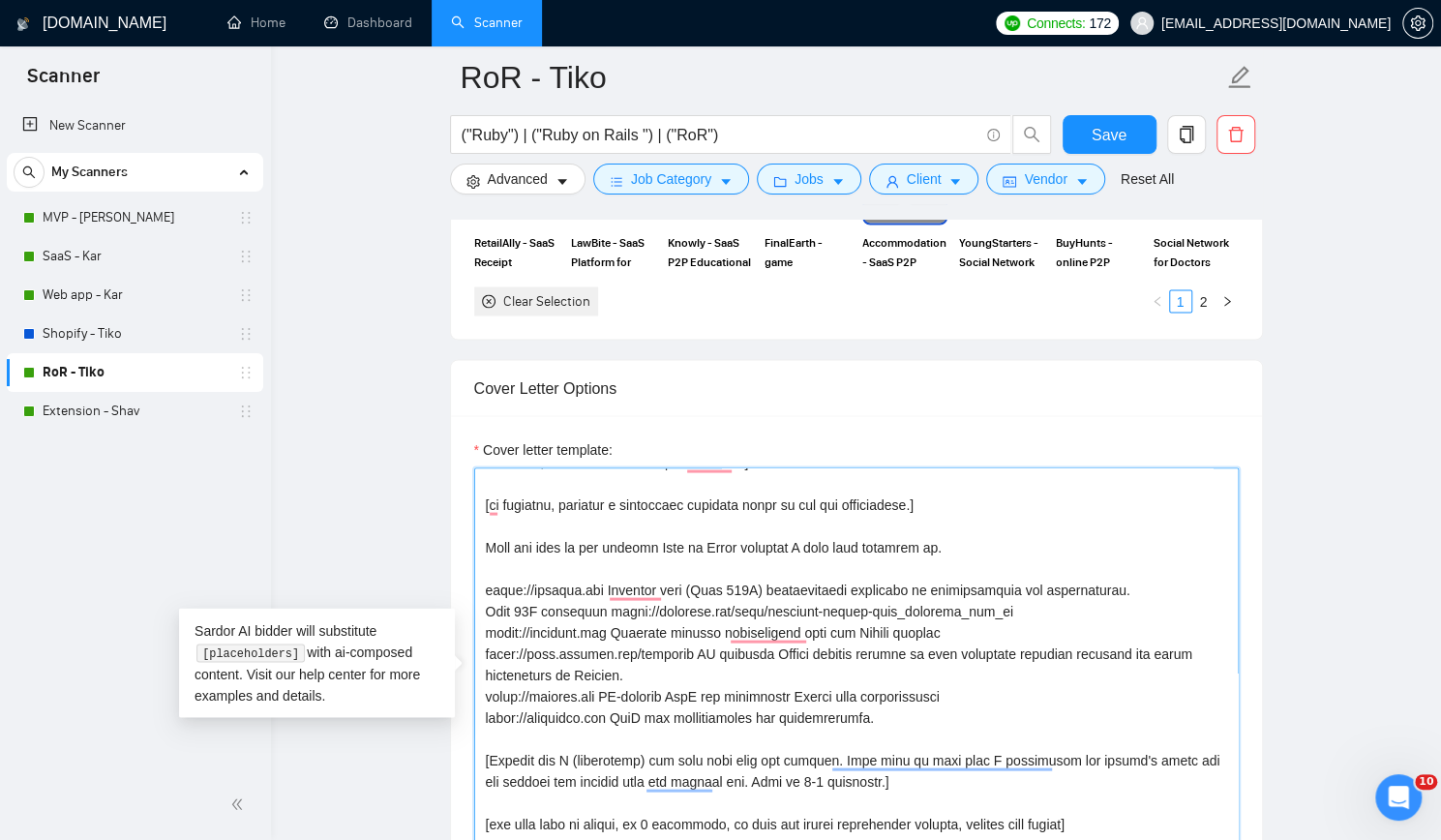
scroll to position [2612, 0]
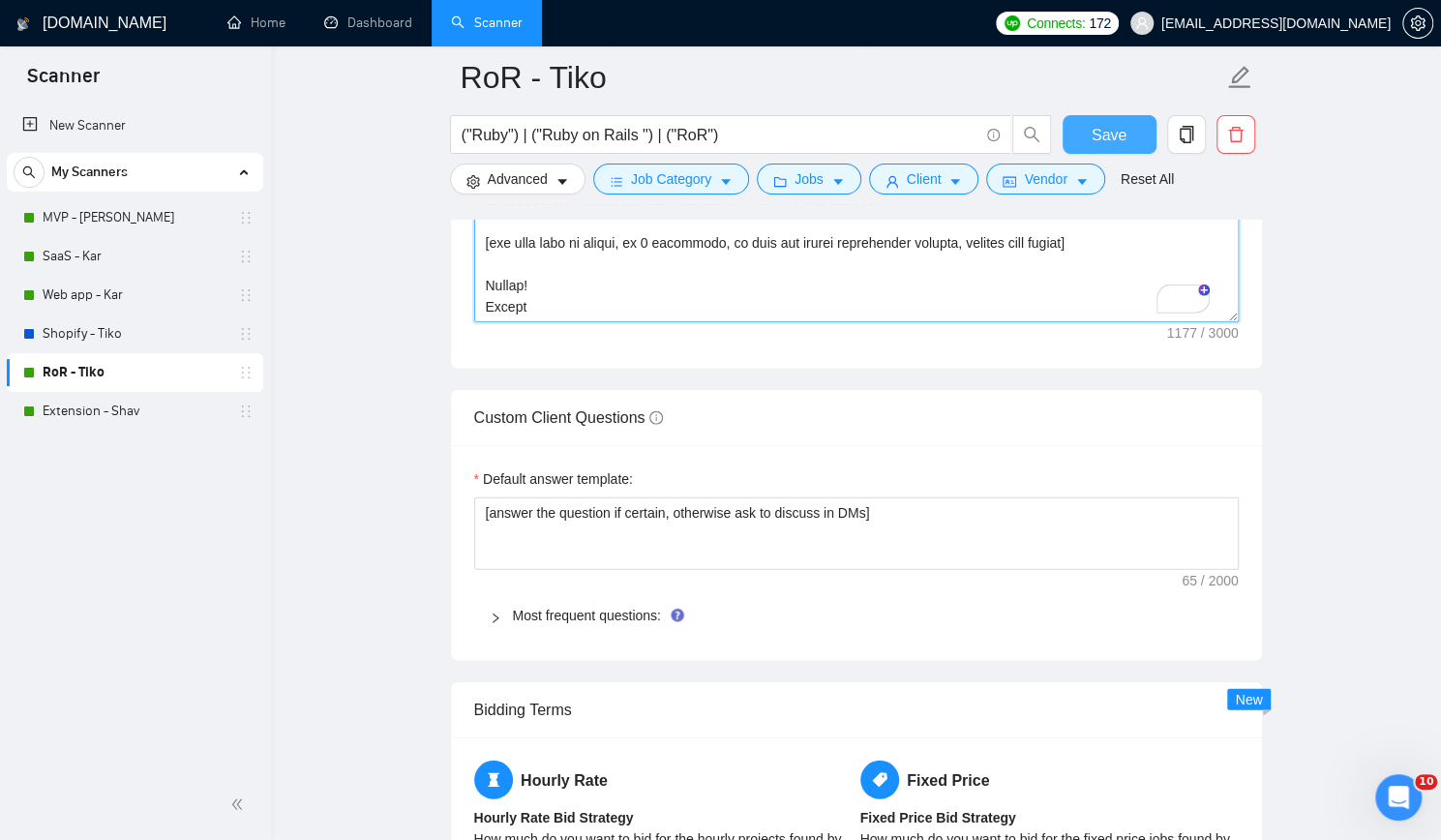
type textarea "[Write a personal greeting using the client's name or company name (if any is p…"
click at [1115, 142] on span "Save" at bounding box center [1109, 135] width 34 height 25
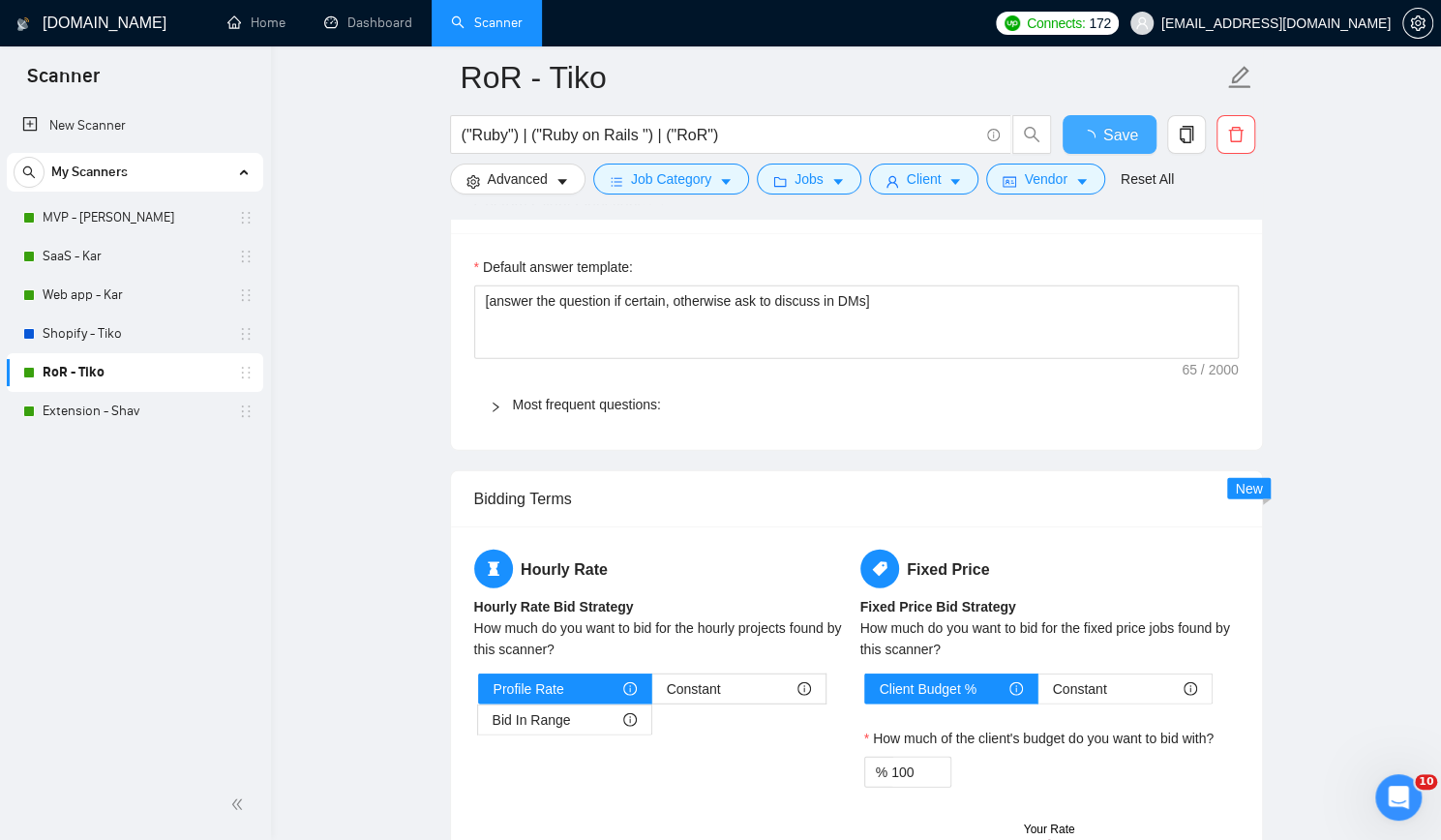
checkbox input "true"
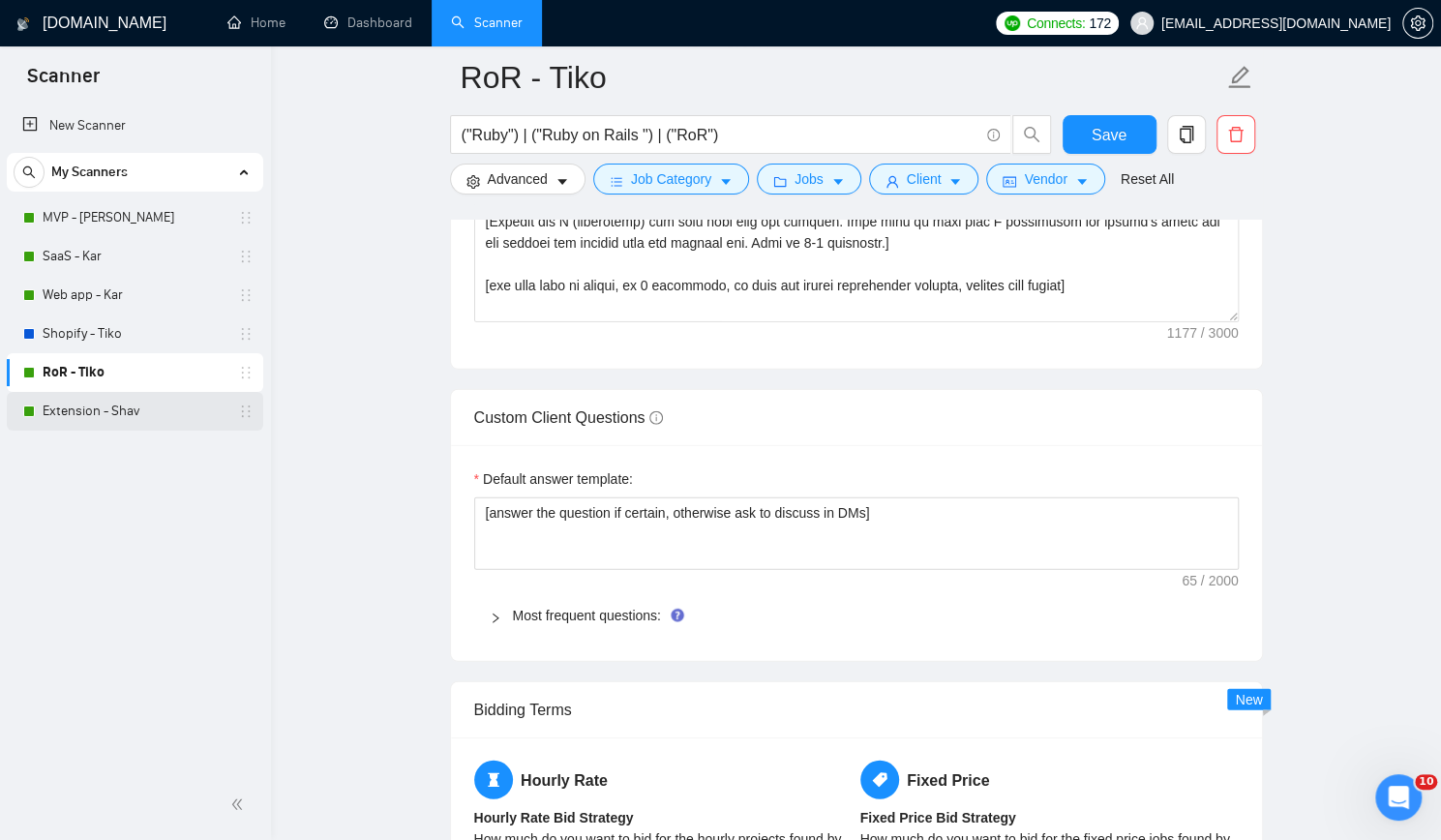
click at [90, 412] on link "Extension - Shav" at bounding box center [134, 411] width 184 height 38
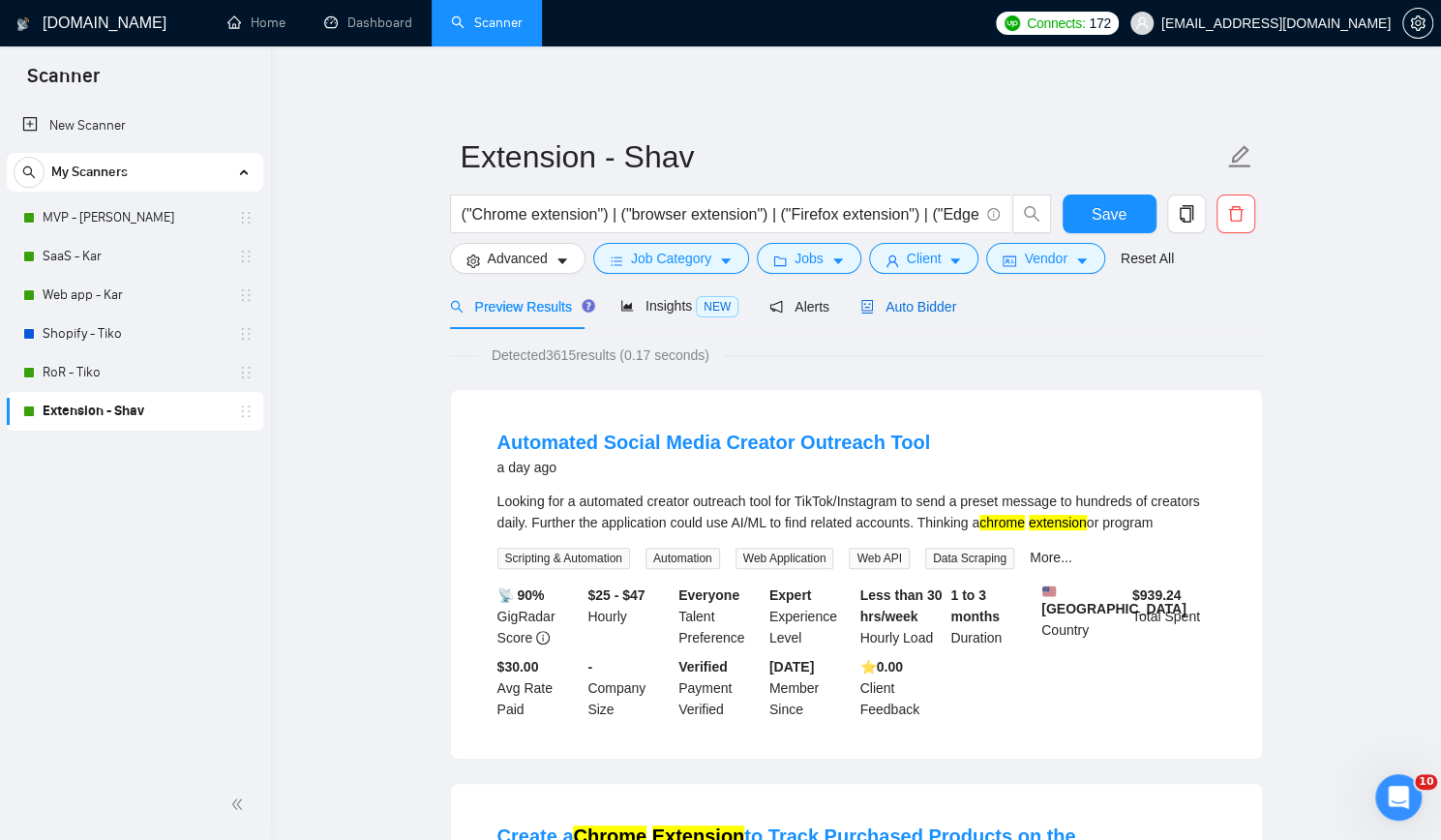
click at [935, 302] on span "Auto Bidder" at bounding box center [907, 307] width 95 height 16
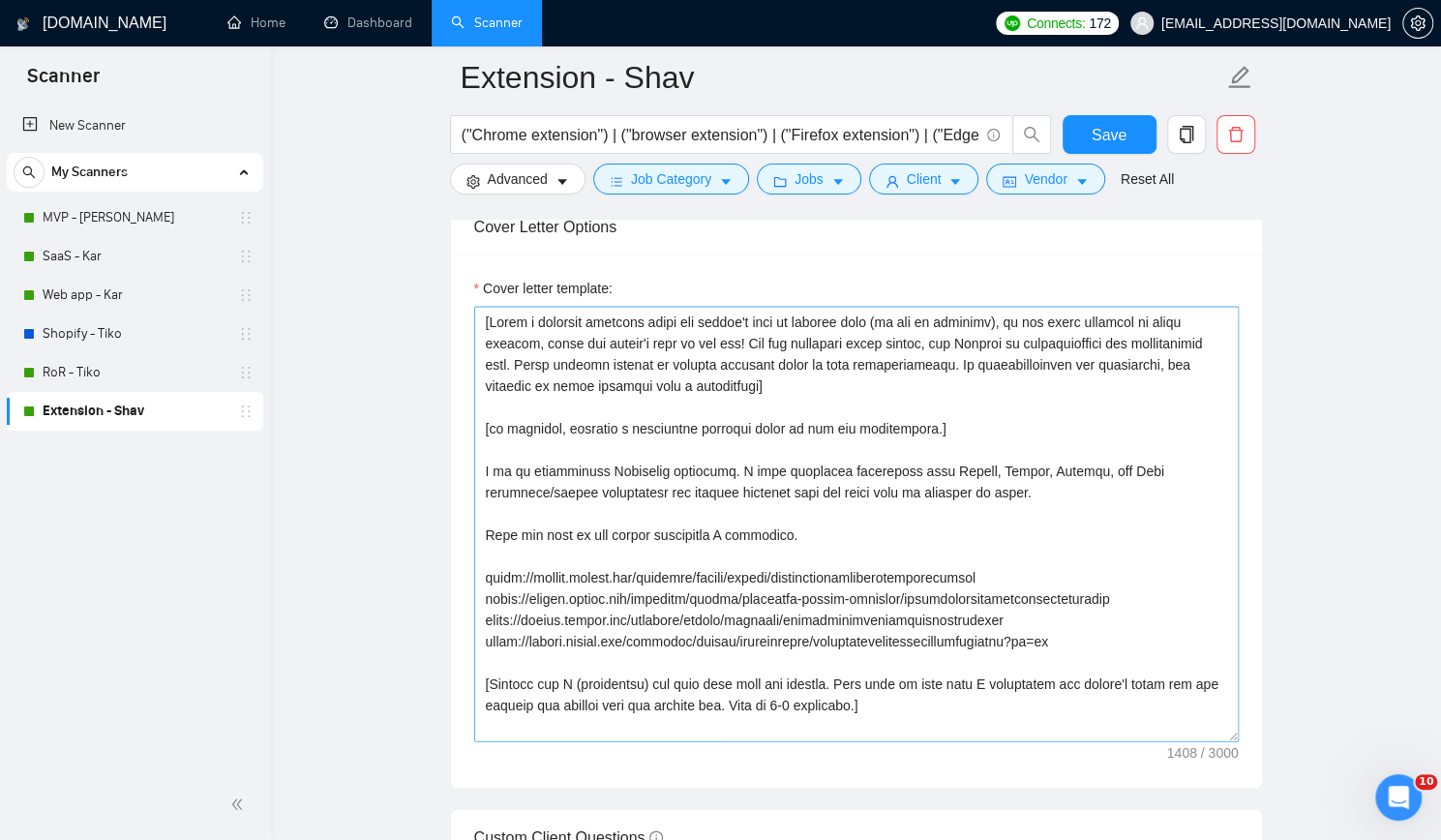
scroll to position [2225, 0]
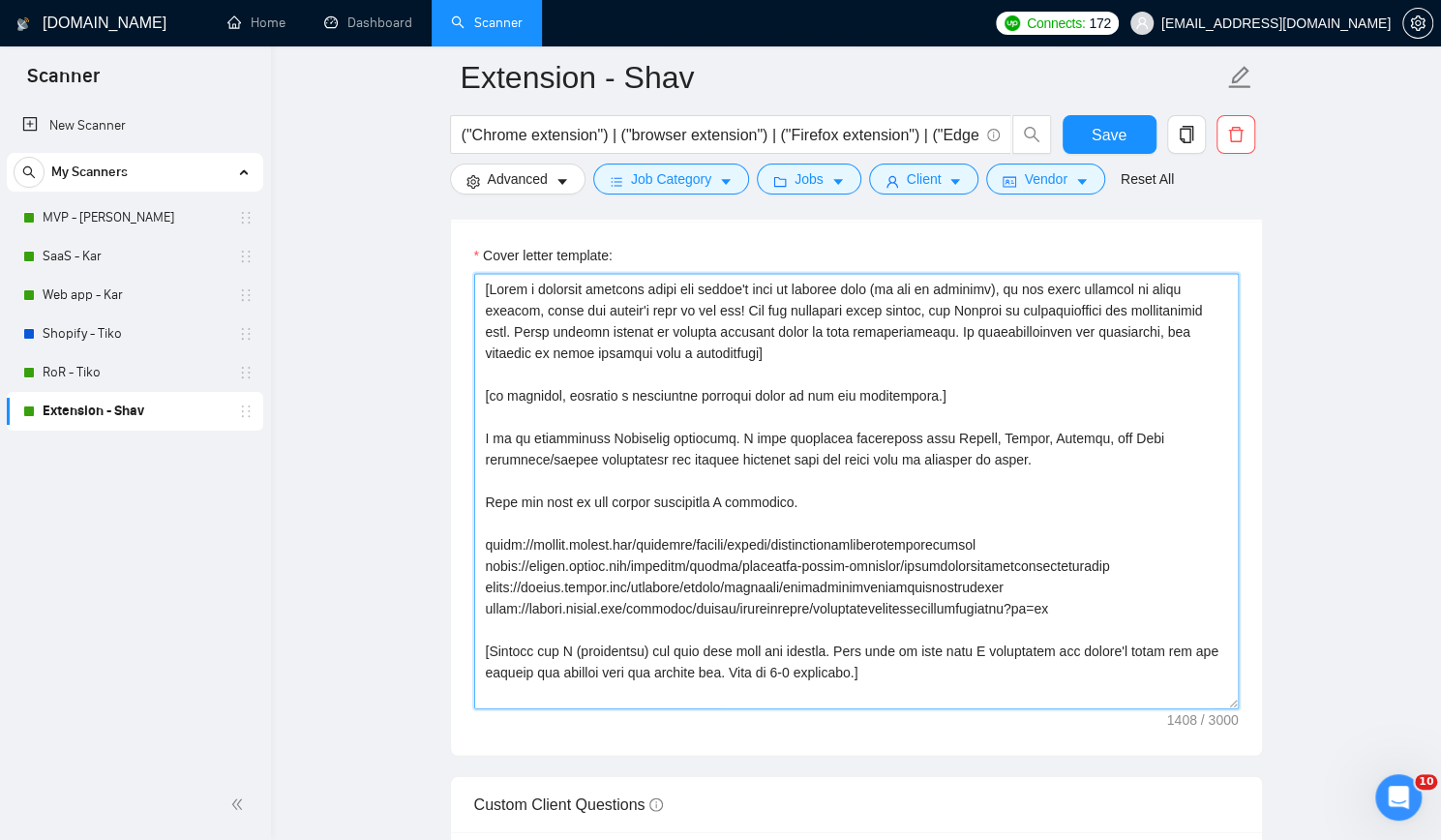
click at [553, 526] on textarea "Cover letter template:" at bounding box center [857, 491] width 765 height 435
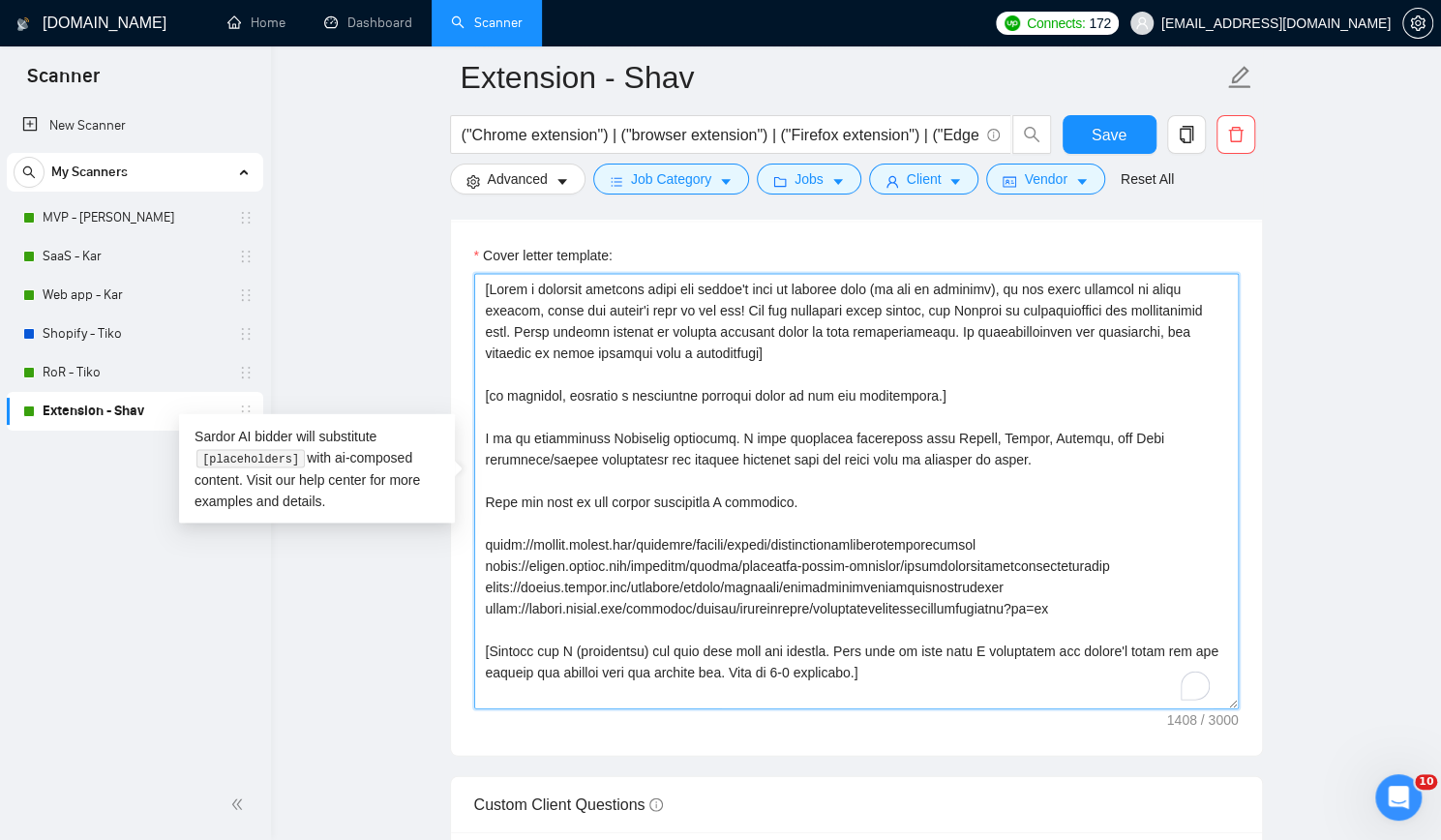
click at [553, 476] on textarea "Cover letter template:" at bounding box center [857, 491] width 765 height 435
click at [545, 412] on textarea "Cover letter template:" at bounding box center [857, 491] width 765 height 435
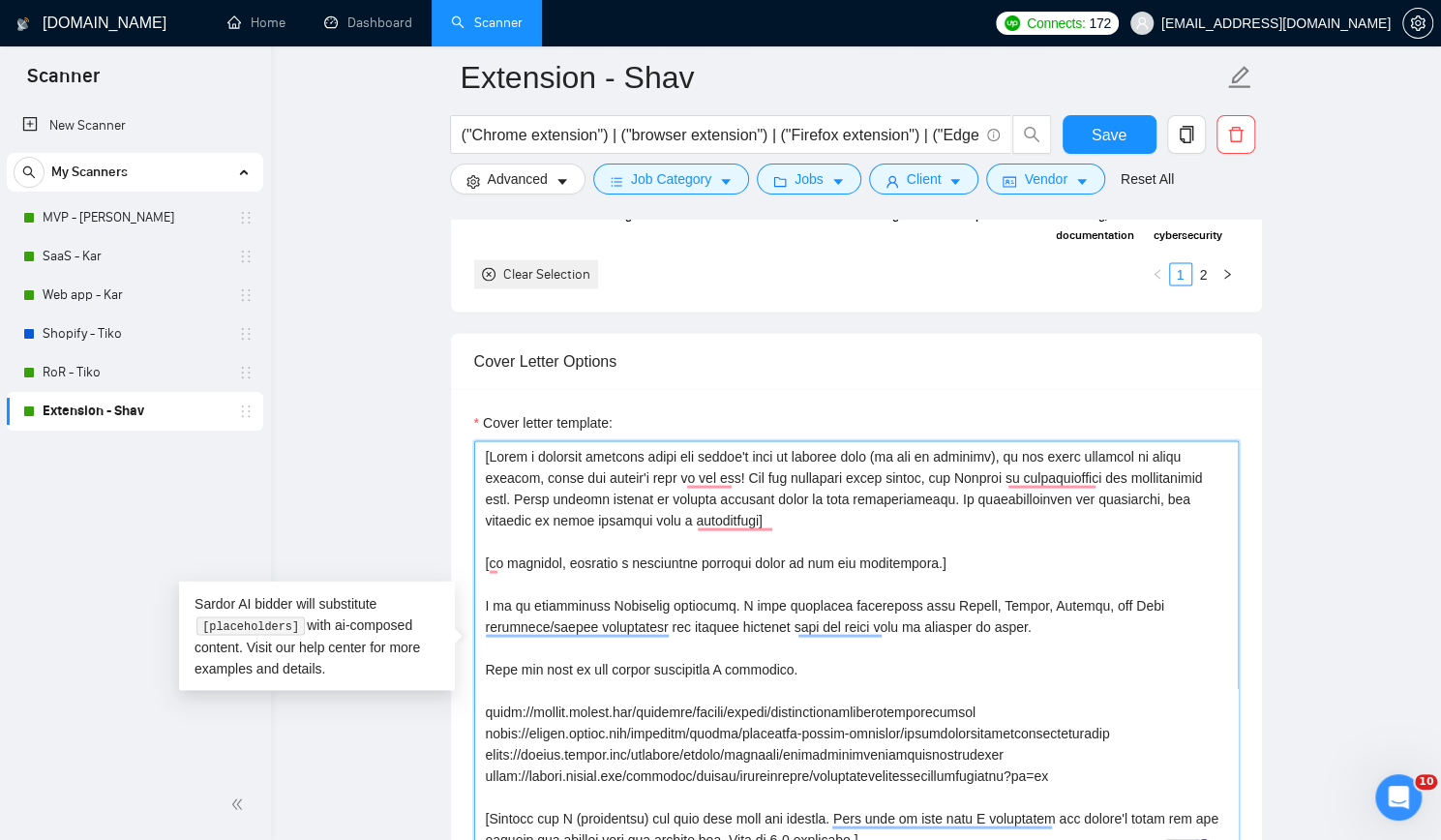
scroll to position [2032, 0]
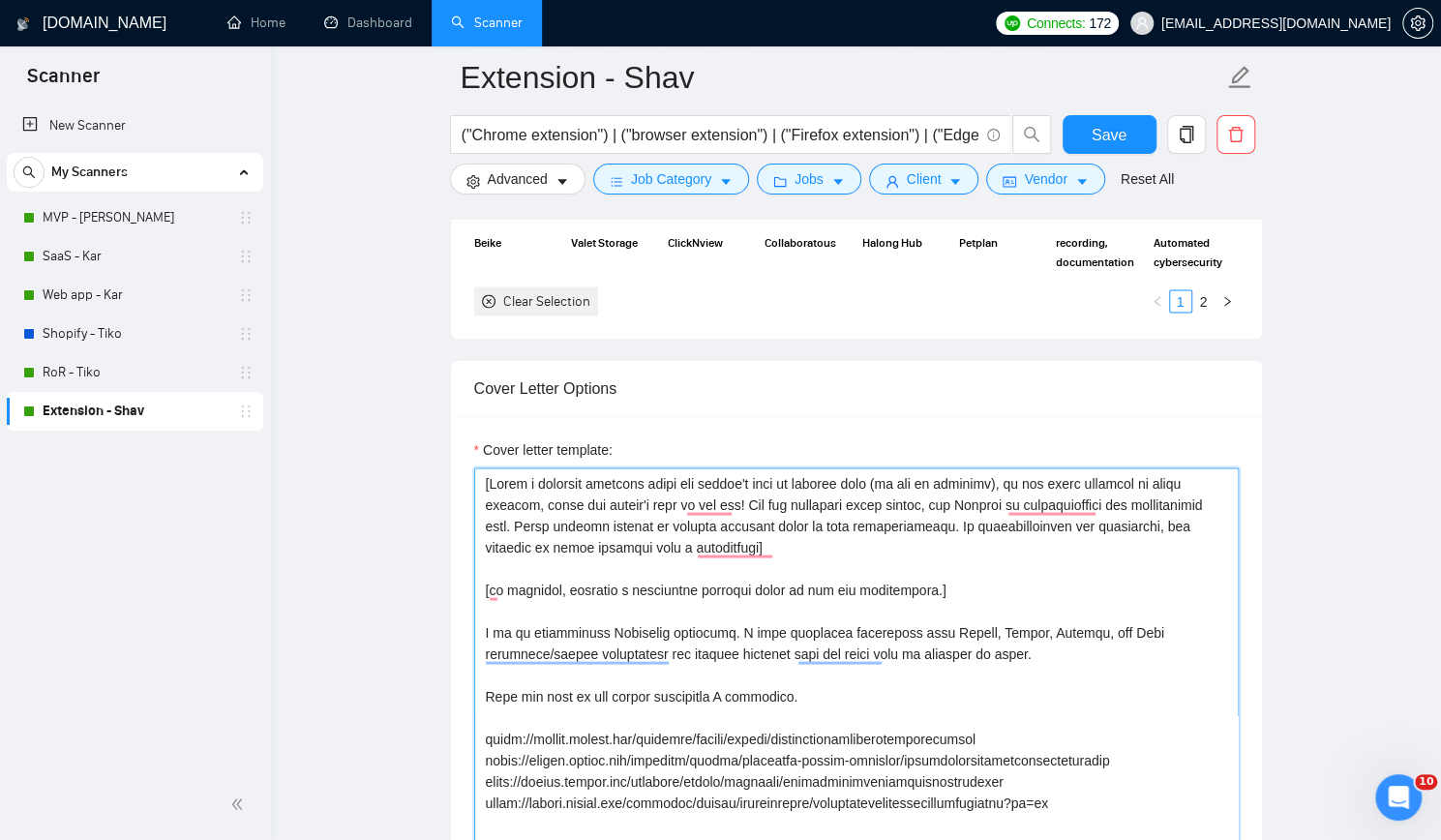
click at [536, 560] on textarea "Cover letter template:" at bounding box center [857, 685] width 765 height 435
click at [525, 603] on textarea "Cover letter template:" at bounding box center [857, 685] width 765 height 435
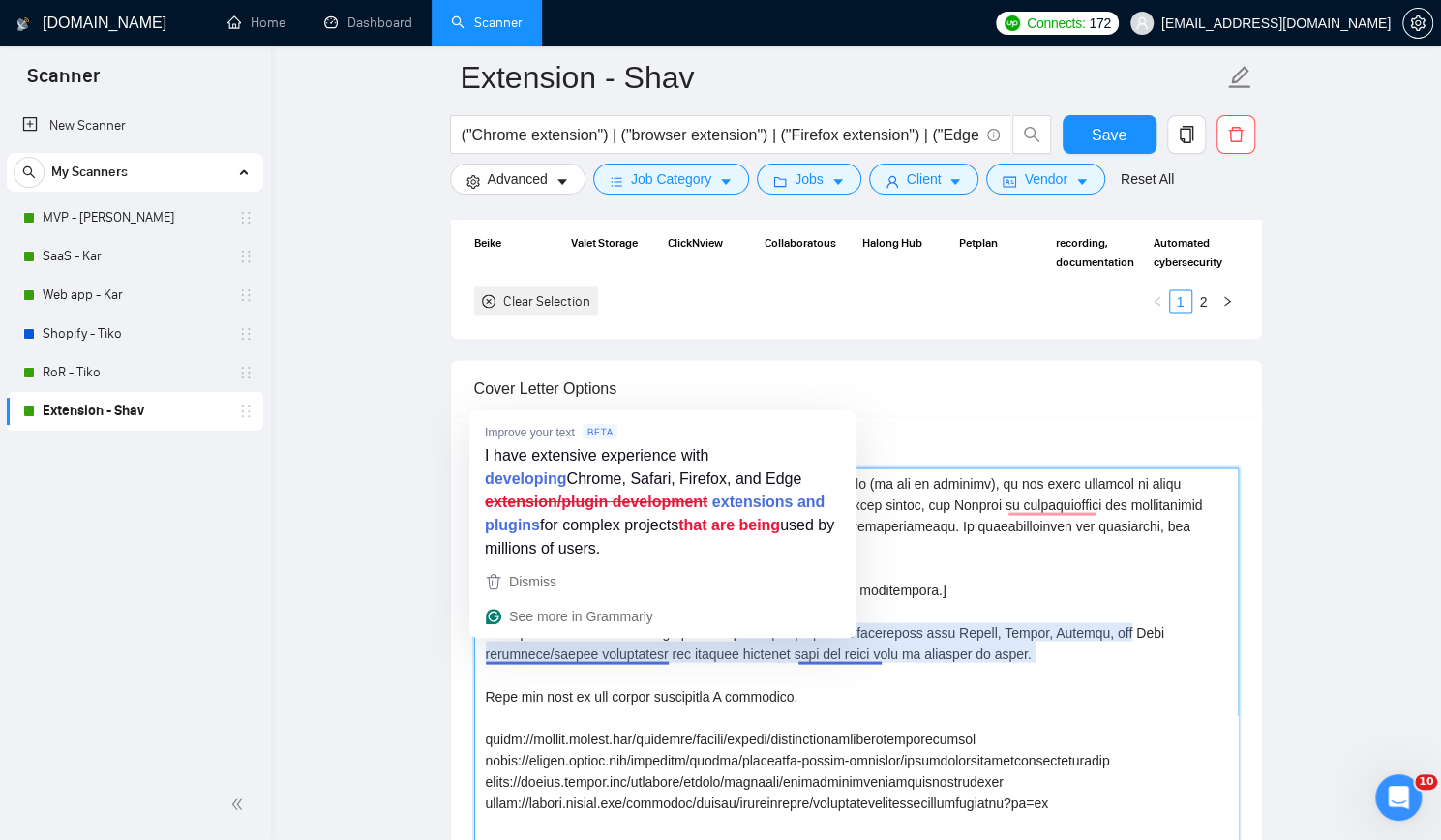
click at [604, 670] on textarea "Cover letter template:" at bounding box center [857, 685] width 765 height 435
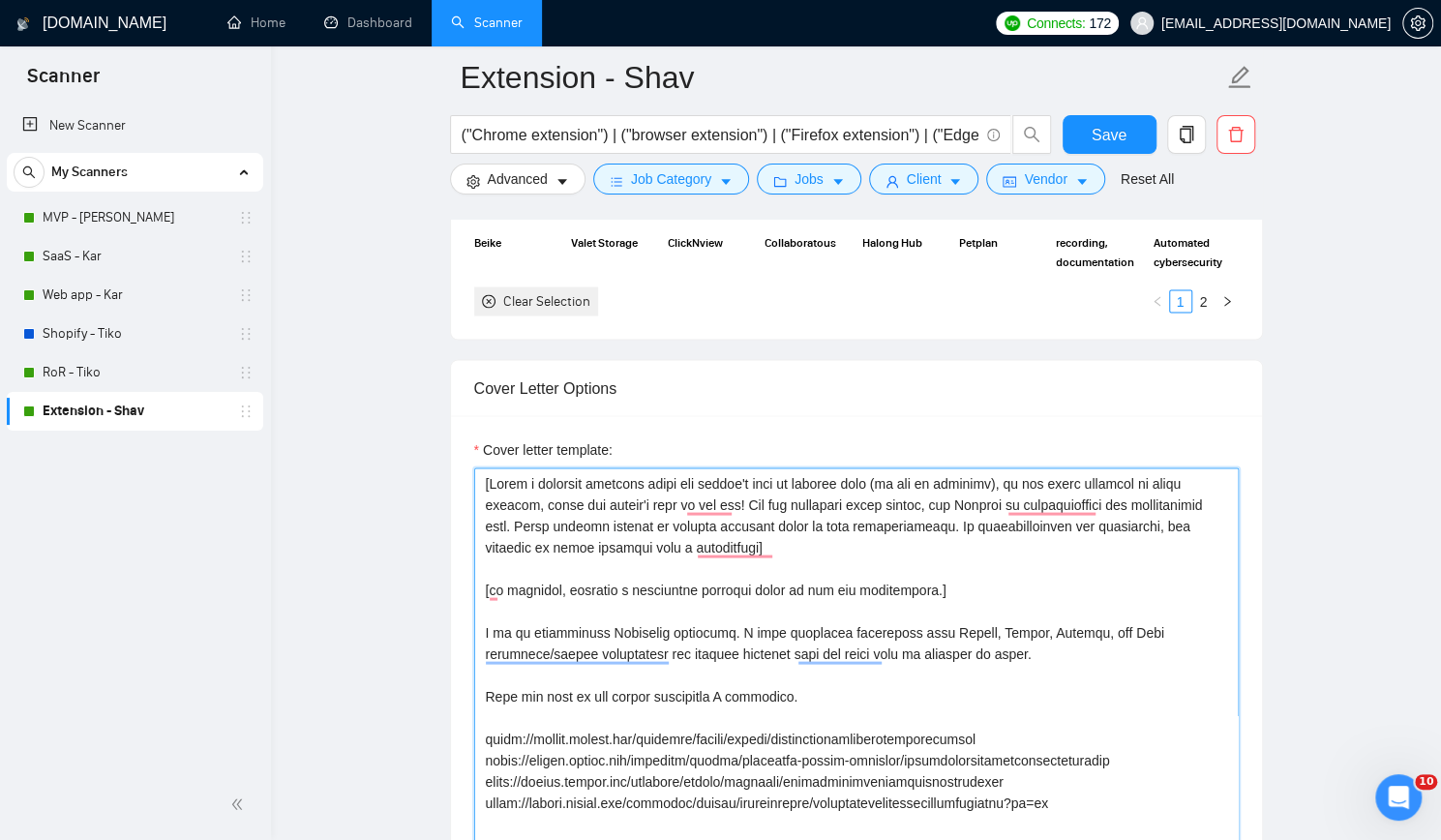
click at [585, 705] on textarea "Cover letter template:" at bounding box center [857, 685] width 765 height 435
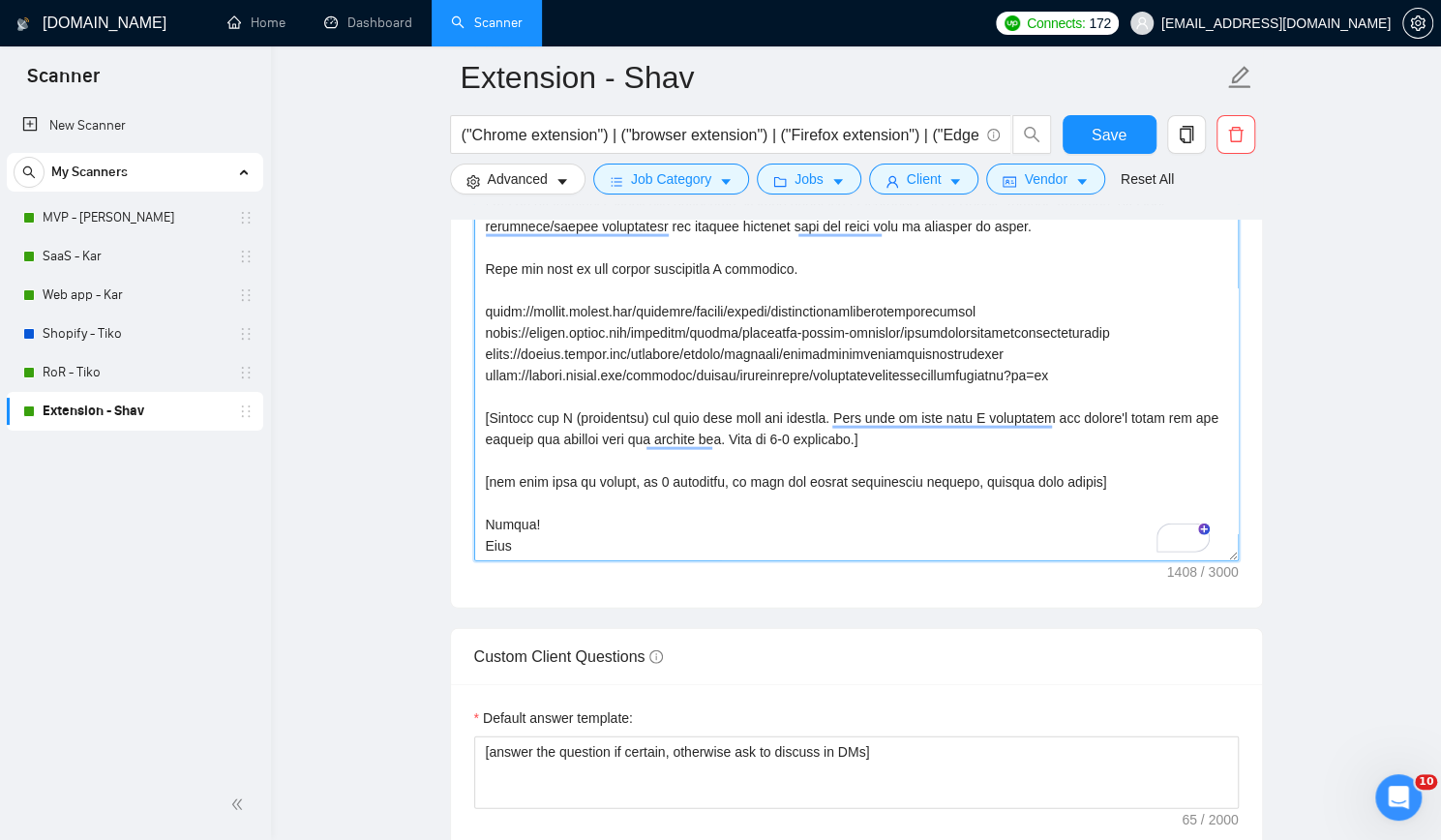
scroll to position [2419, 0]
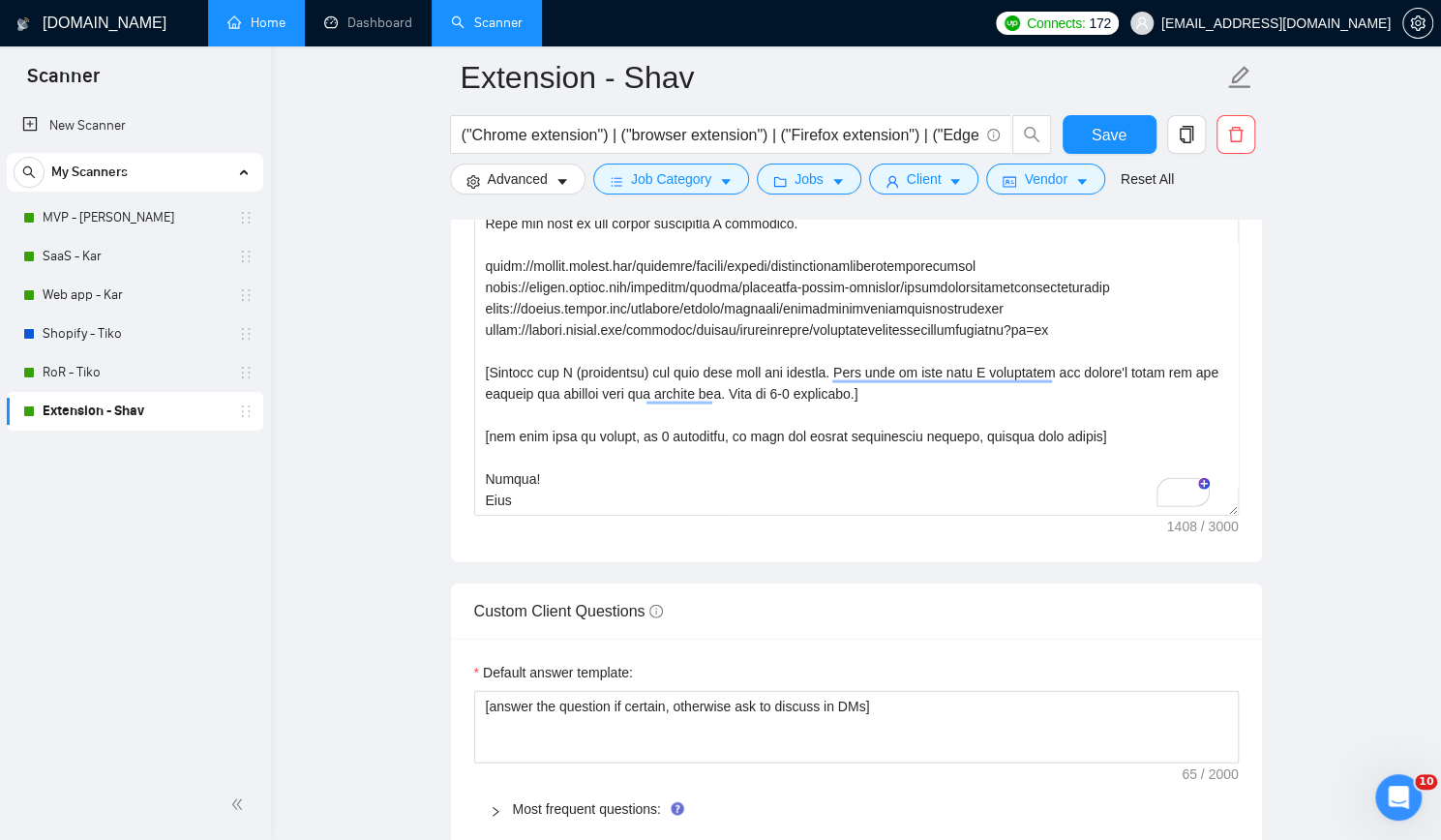
click at [265, 18] on link "Home" at bounding box center [256, 23] width 58 height 17
